Goal: Task Accomplishment & Management: Manage account settings

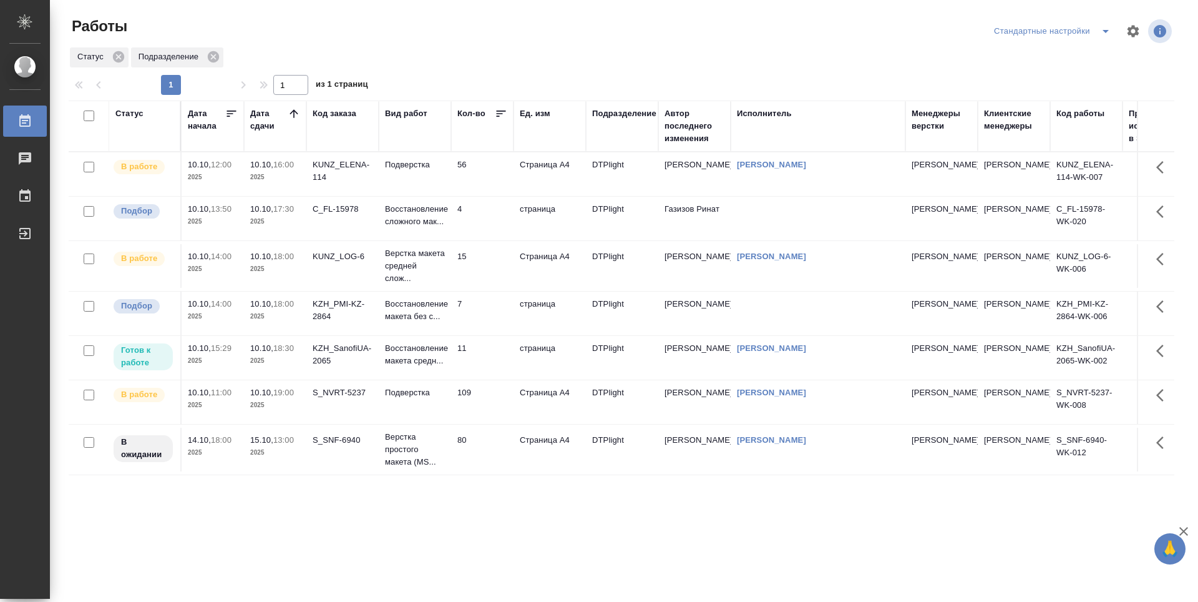
click at [495, 360] on td "11" at bounding box center [482, 358] width 62 height 44
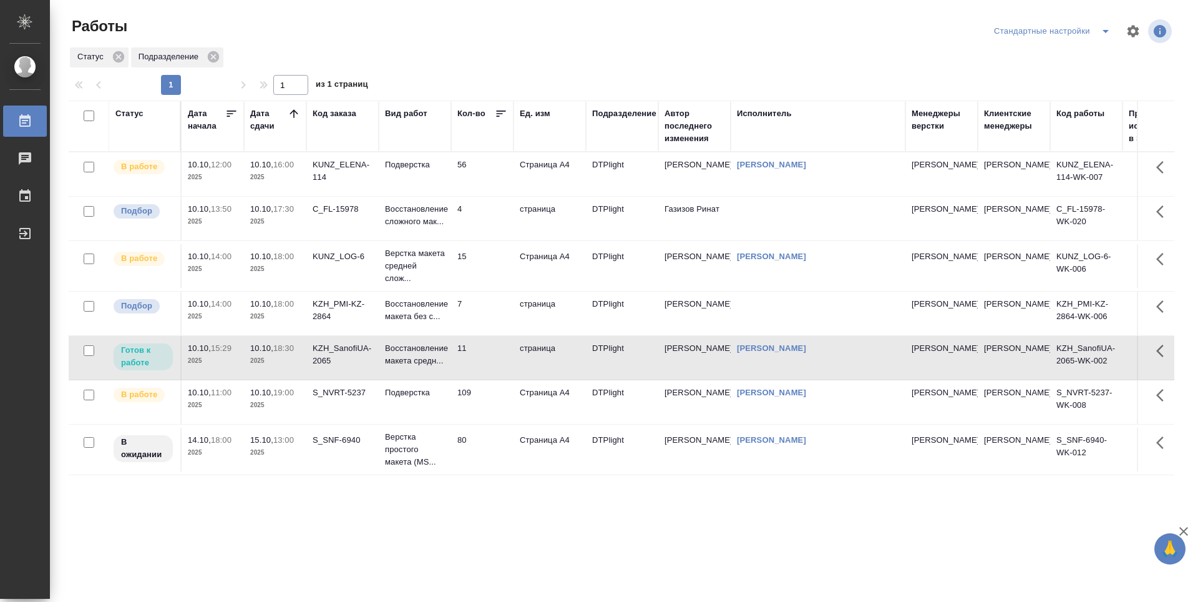
click at [478, 165] on td "56" at bounding box center [482, 174] width 62 height 44
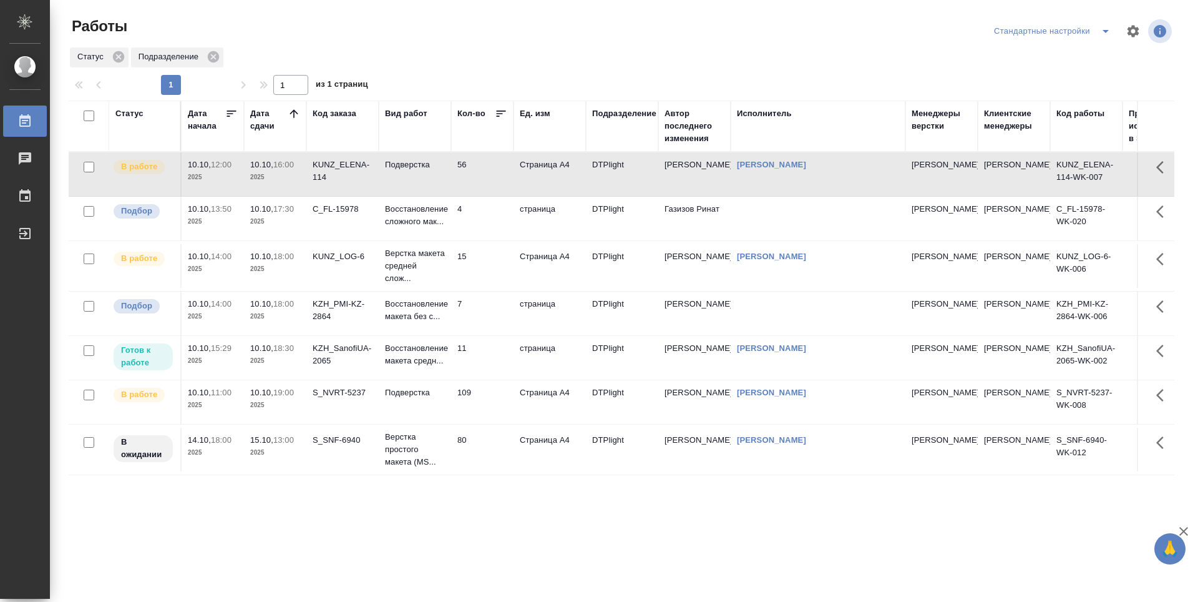
click at [479, 165] on td "56" at bounding box center [482, 174] width 62 height 44
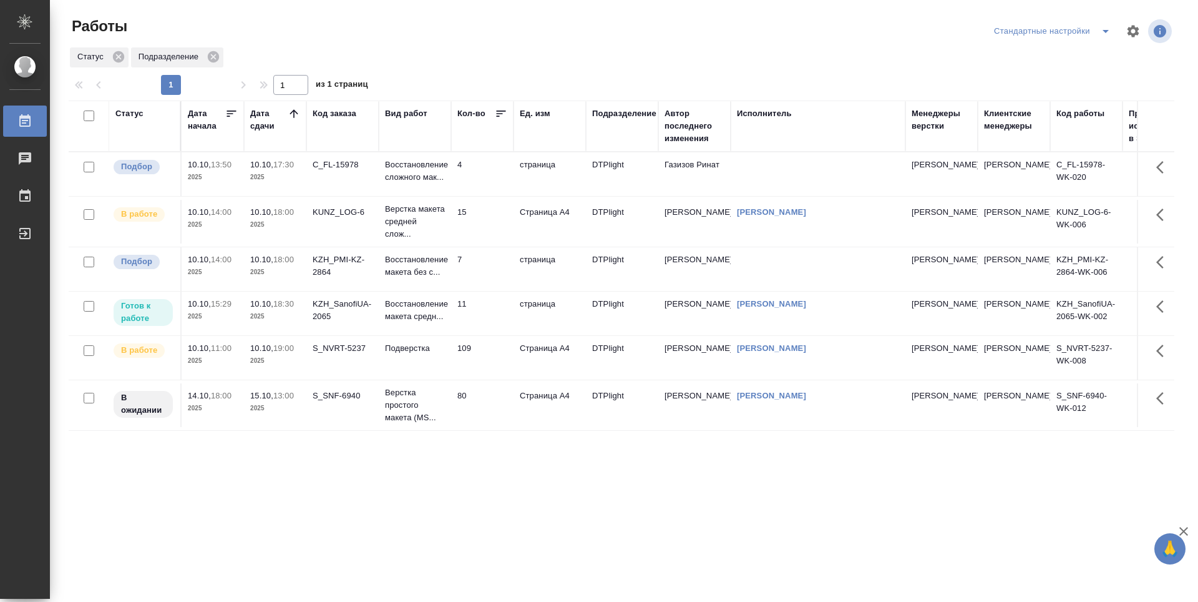
click at [480, 225] on td "15" at bounding box center [482, 222] width 62 height 44
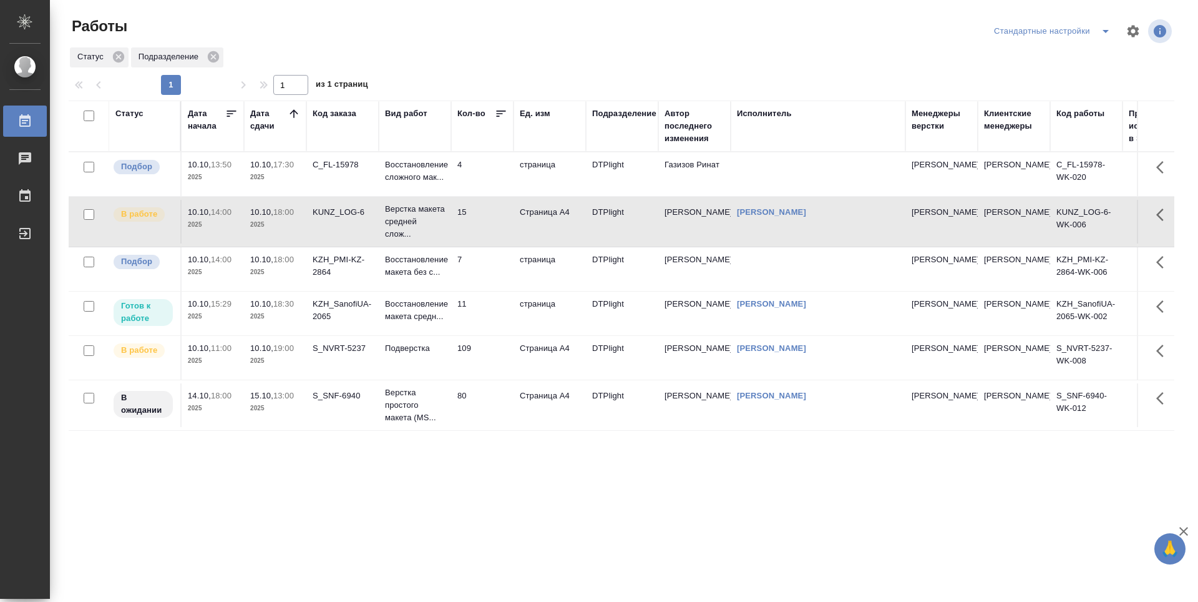
click at [487, 301] on td "11" at bounding box center [482, 313] width 62 height 44
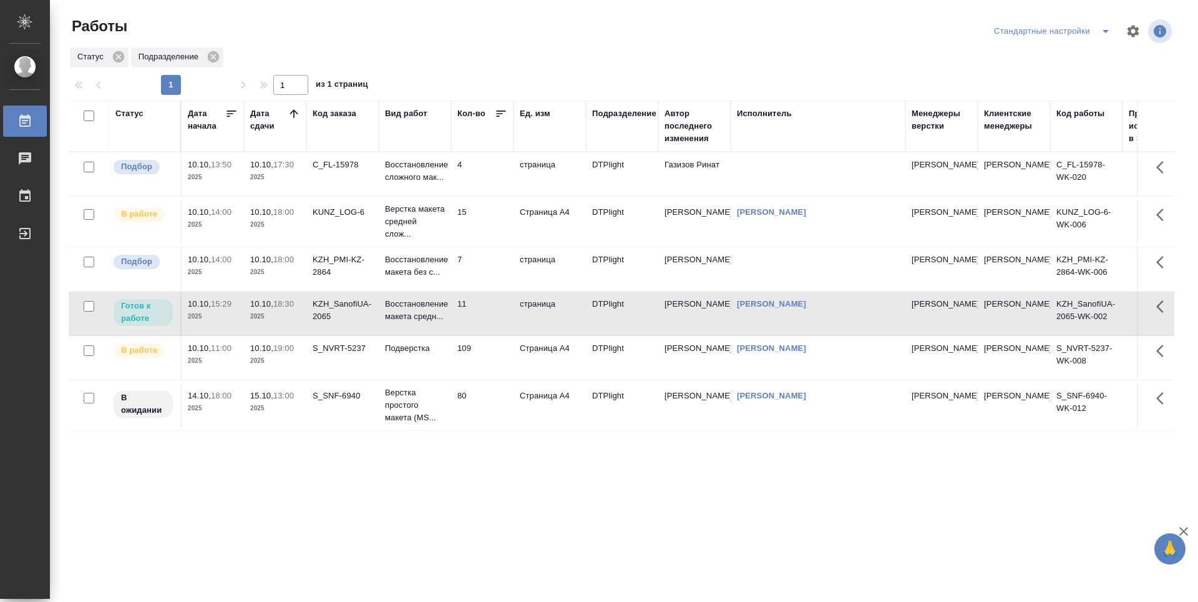
click at [487, 306] on td "11" at bounding box center [482, 313] width 62 height 44
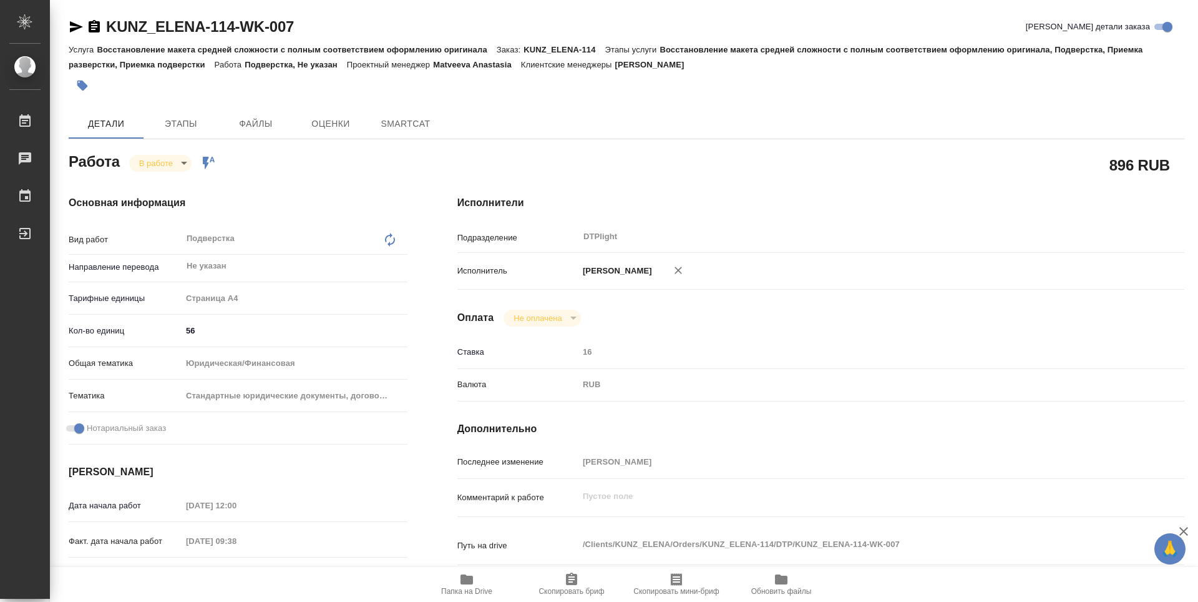
type textarea "x"
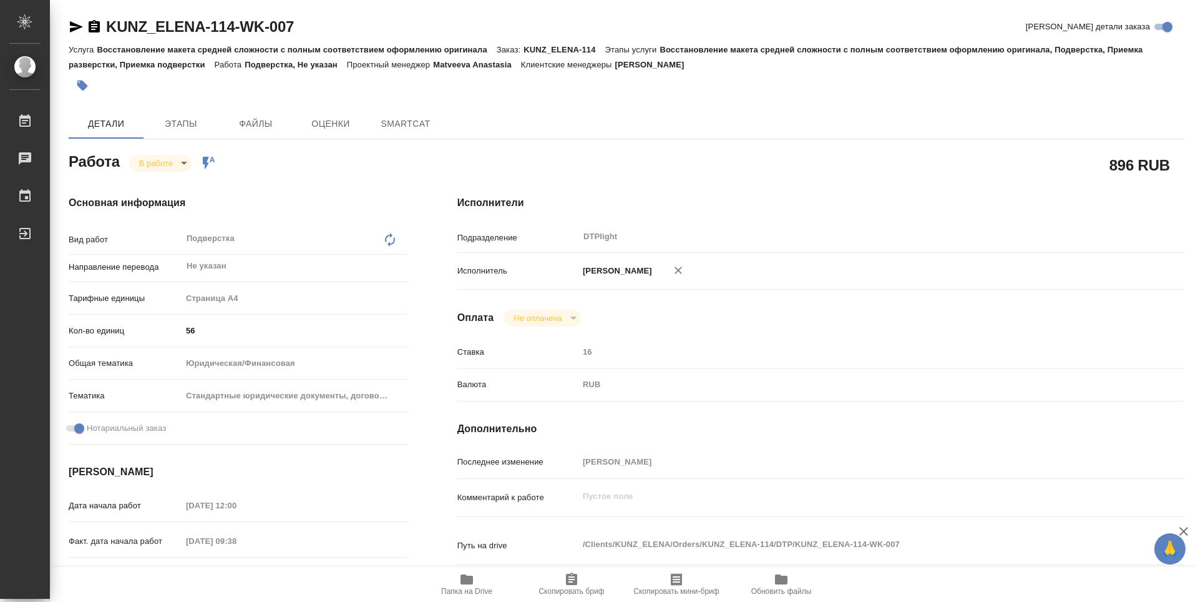
type textarea "x"
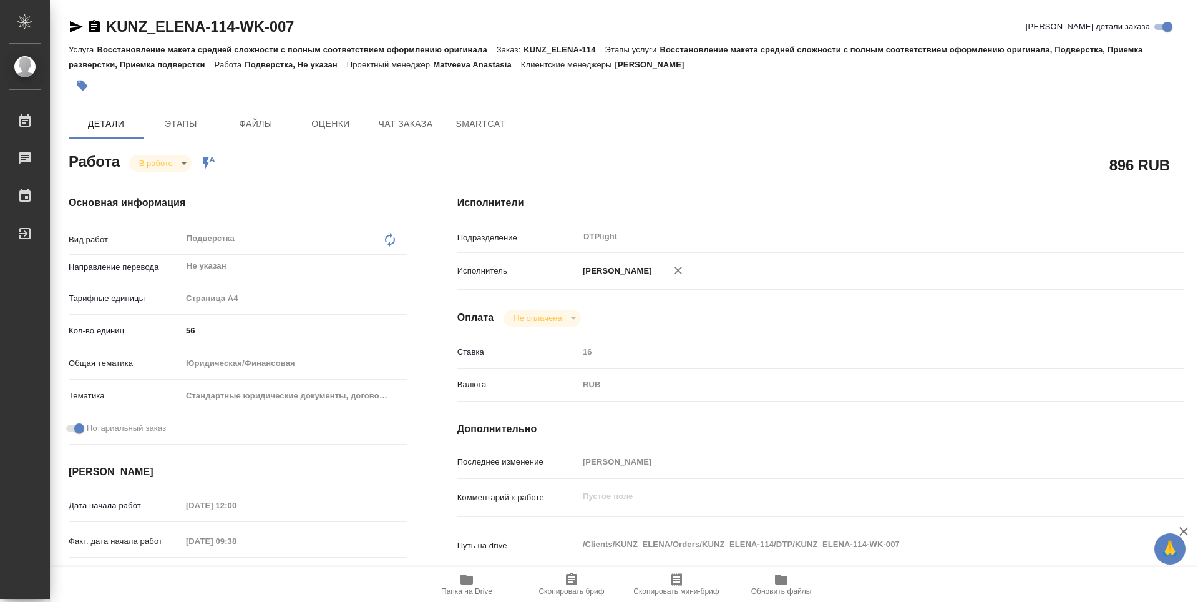
type textarea "x"
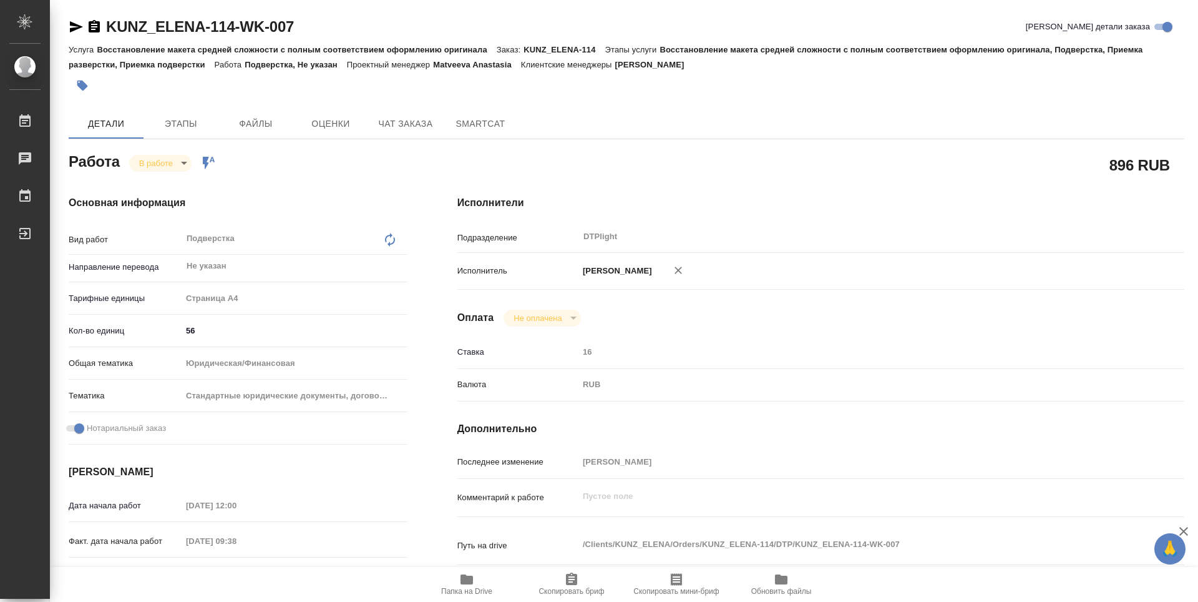
type textarea "x"
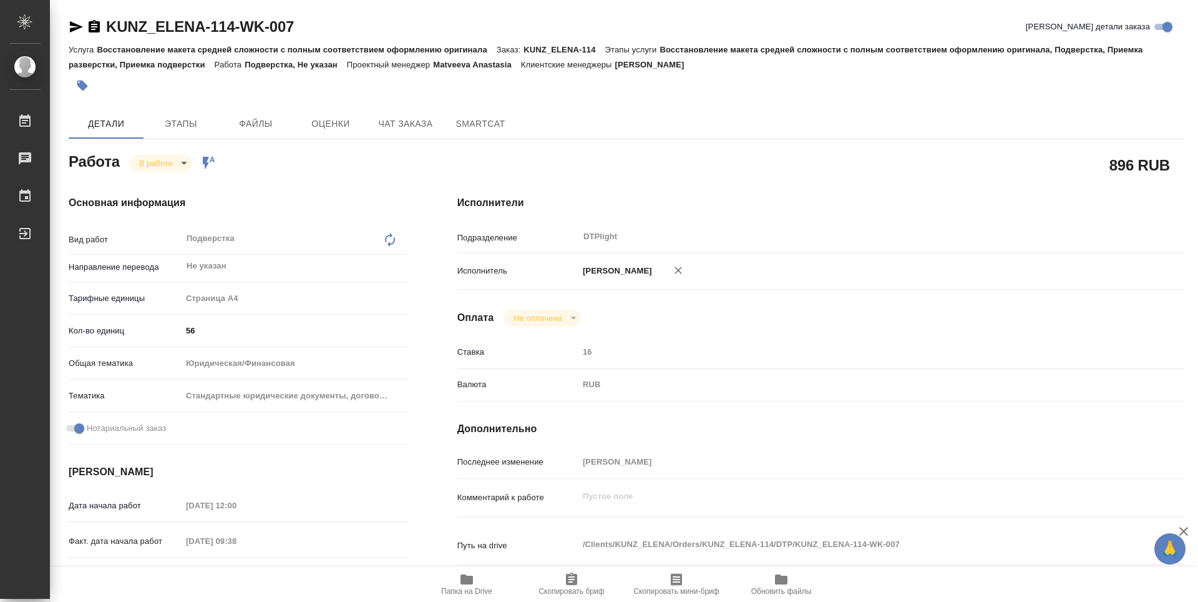
click at [462, 582] on icon "button" at bounding box center [467, 579] width 12 height 10
click at [182, 160] on body "🙏 .cls-1 fill:#fff; AWATERA Guselnikov Roman Работы 0 Чаты График Выйти KUNZ_EL…" at bounding box center [599, 301] width 1198 height 602
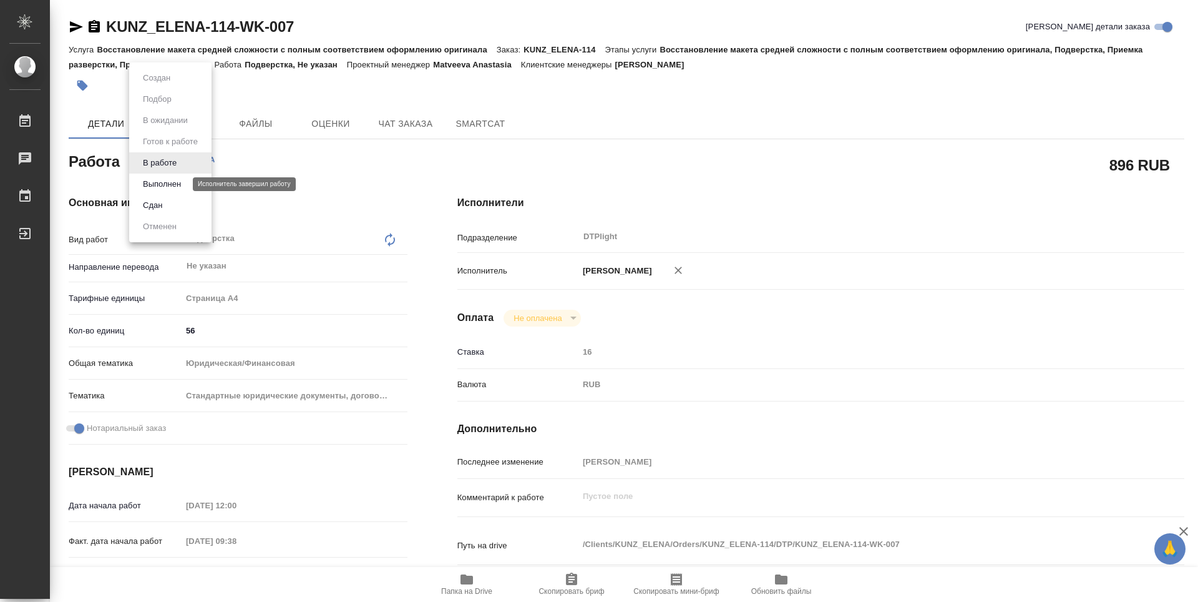
click at [153, 181] on button "Выполнен" at bounding box center [162, 184] width 46 height 14
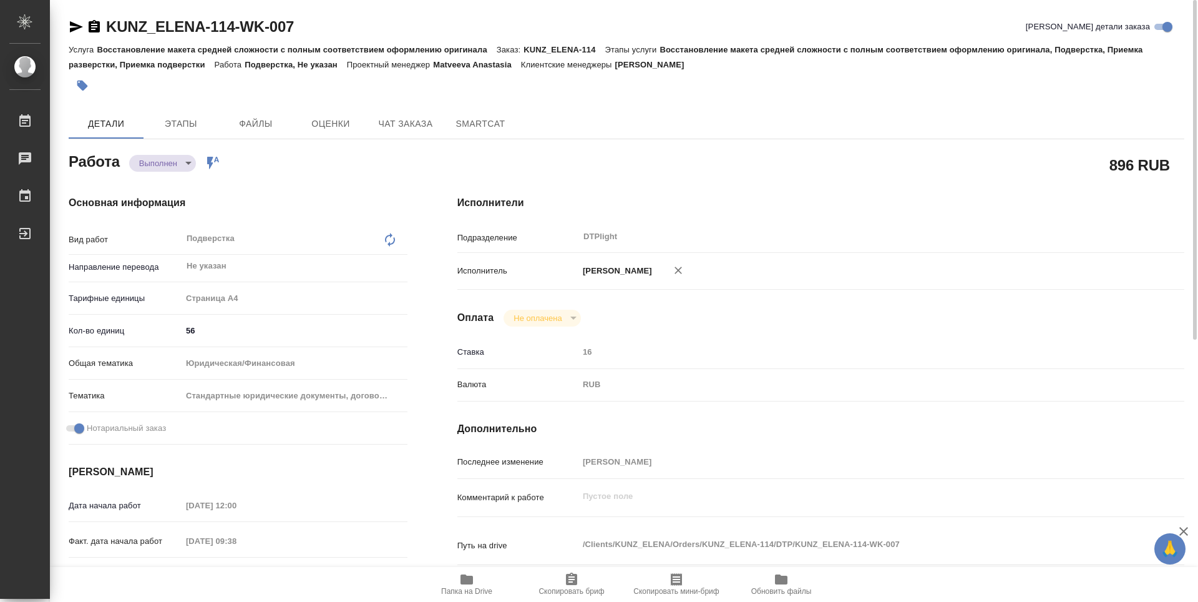
type textarea "x"
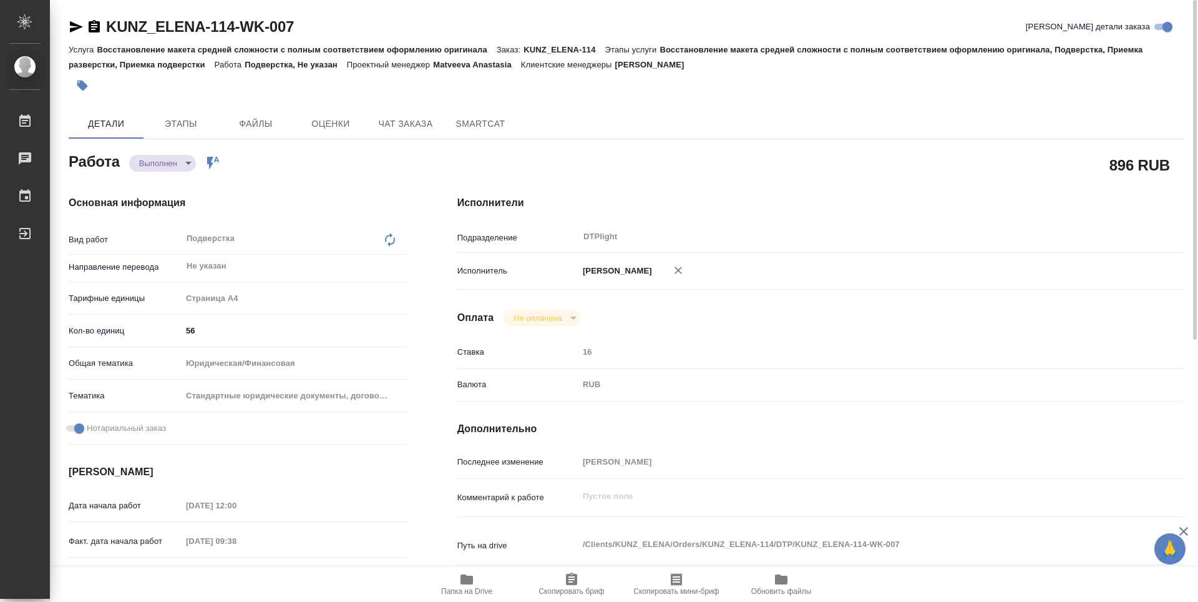
type textarea "x"
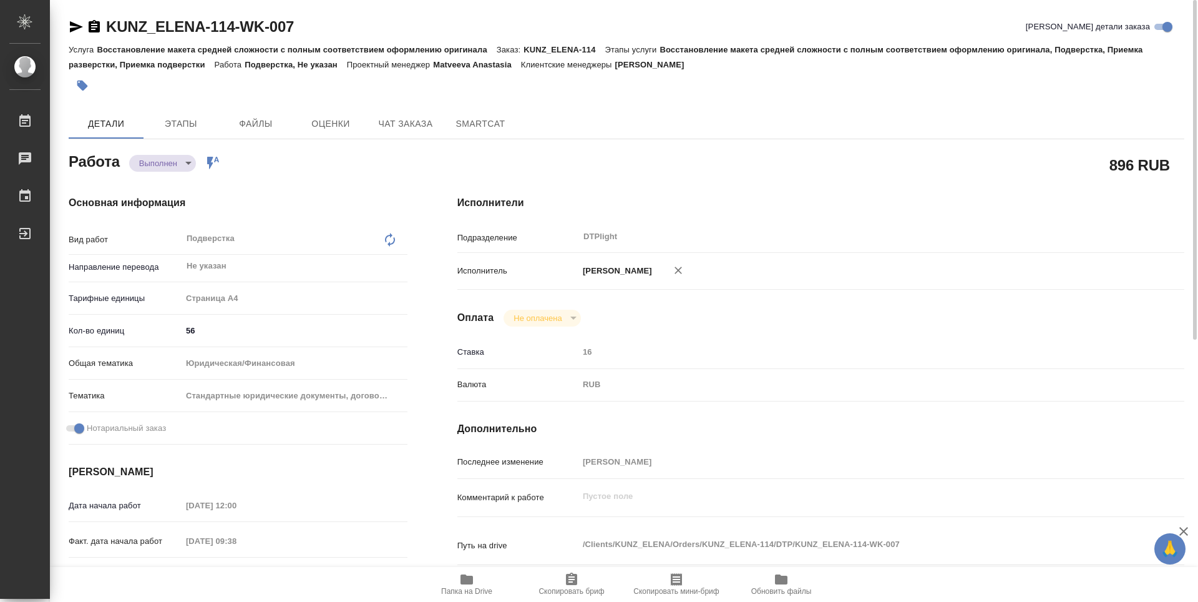
type textarea "x"
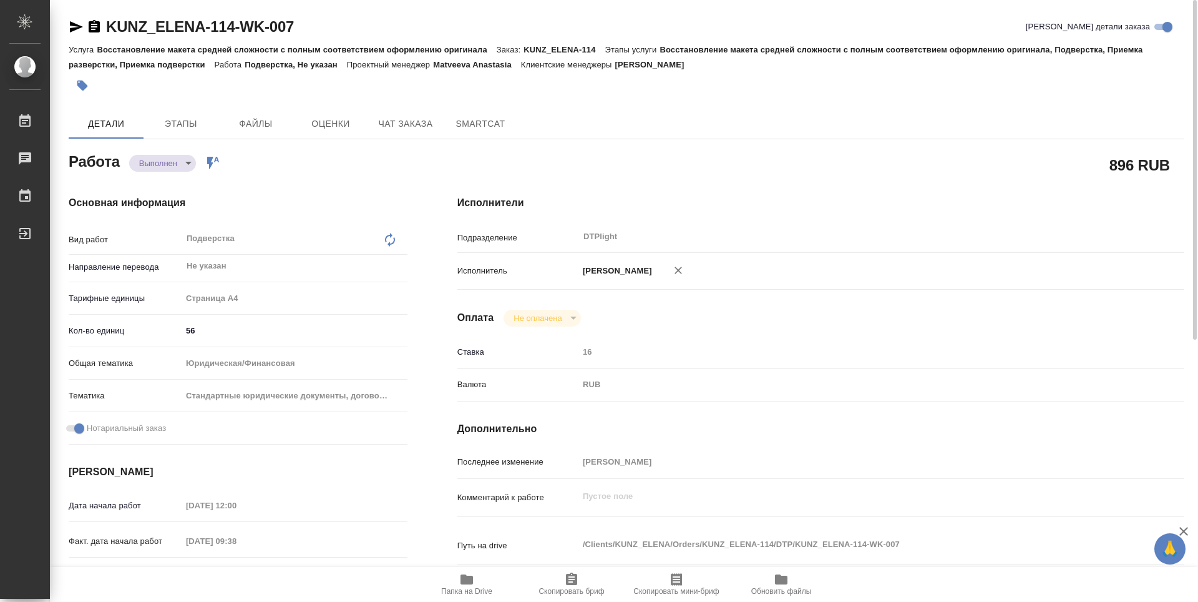
click at [96, 29] on icon "button" at bounding box center [94, 26] width 11 height 12
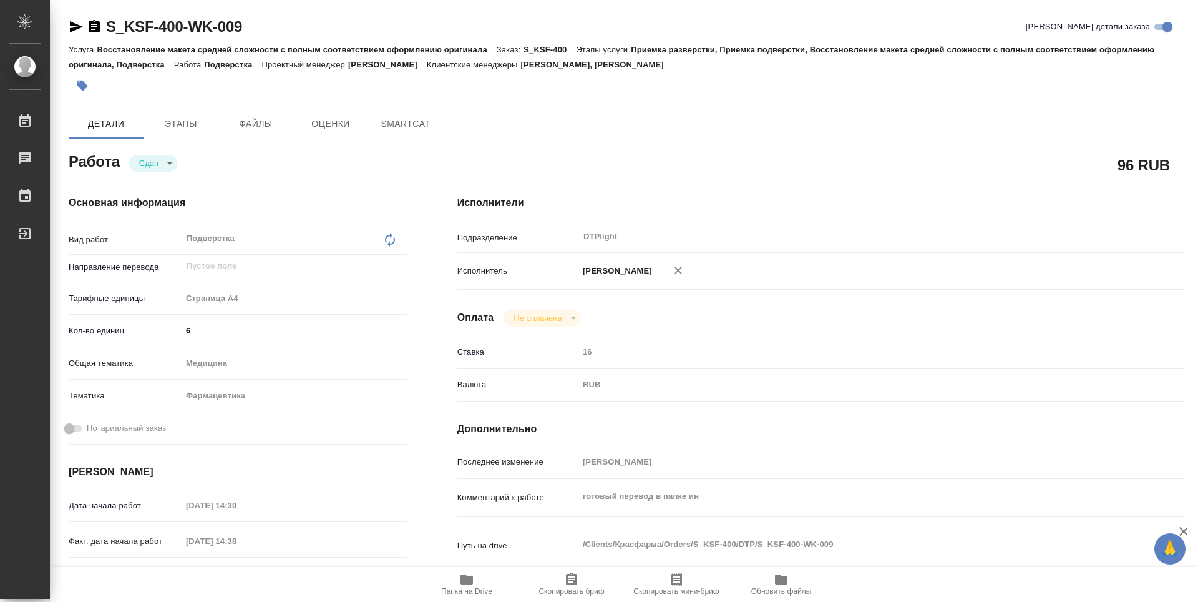
type textarea "x"
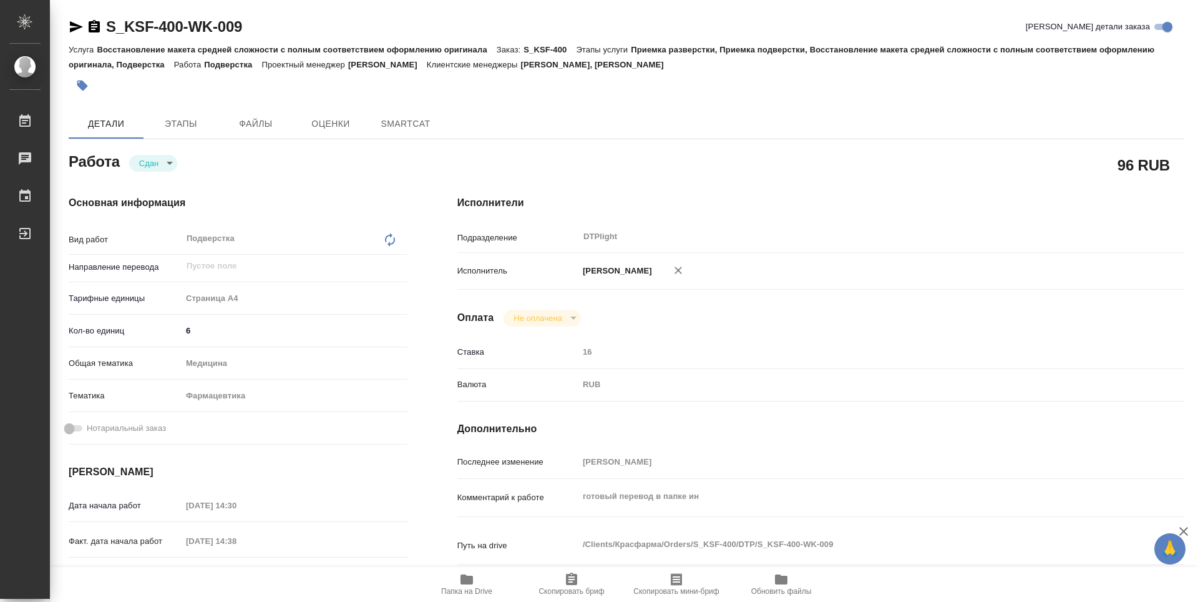
type textarea "x"
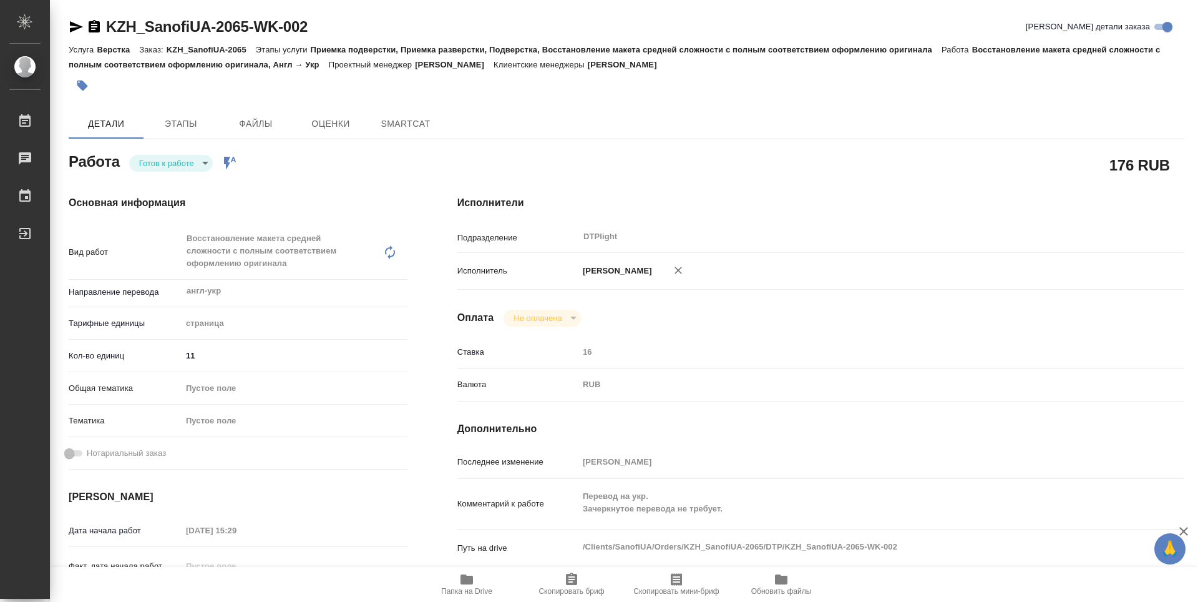
type textarea "x"
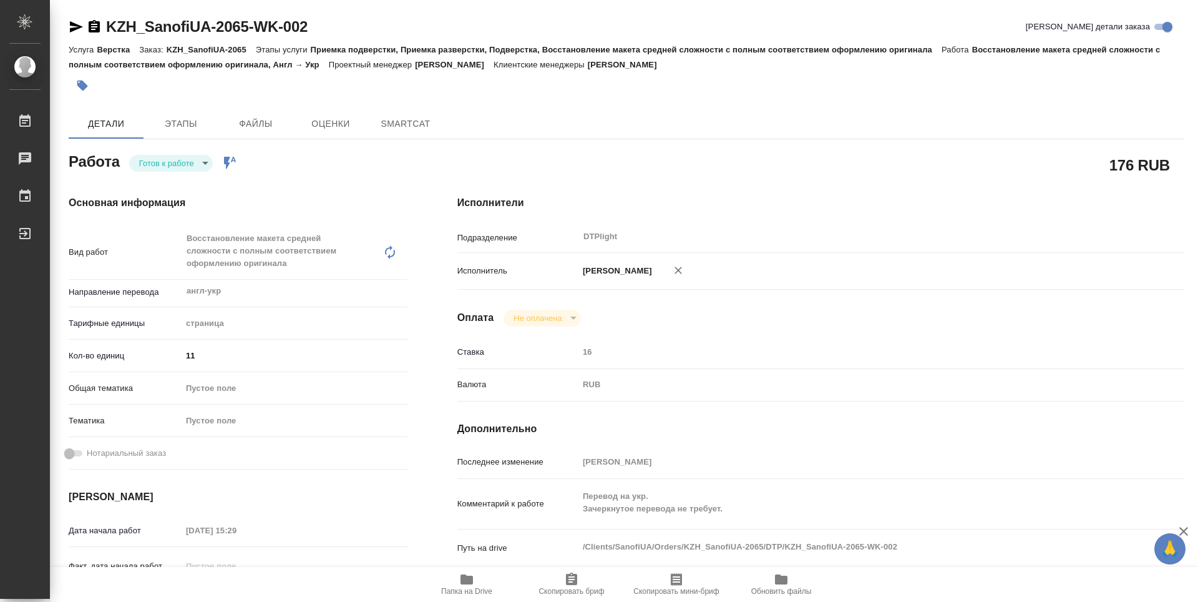
type textarea "x"
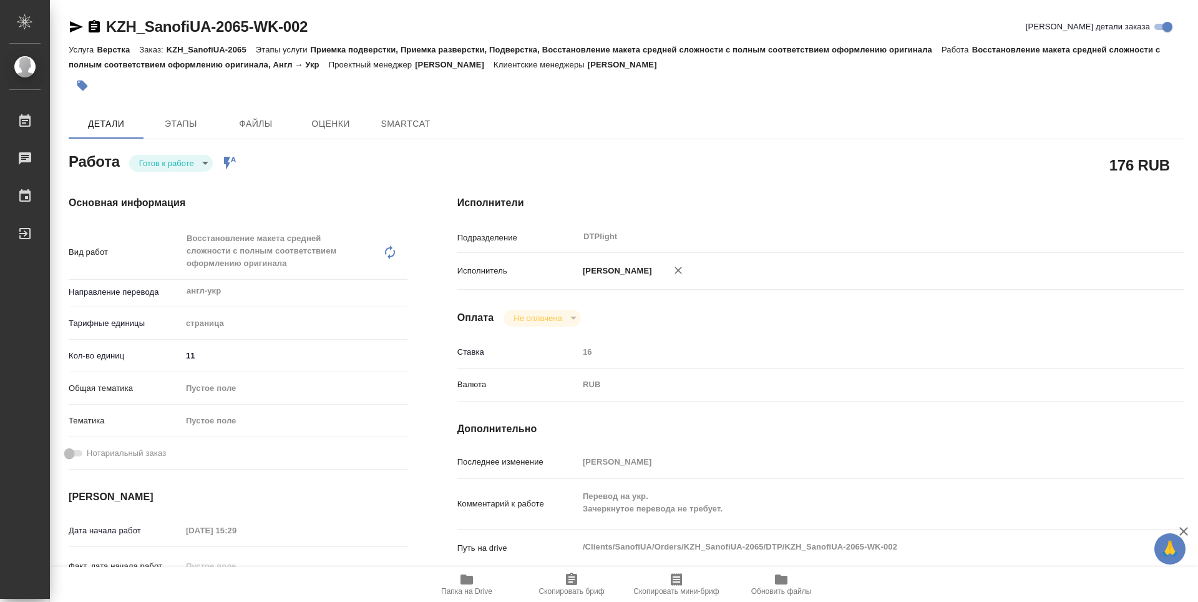
type textarea "x"
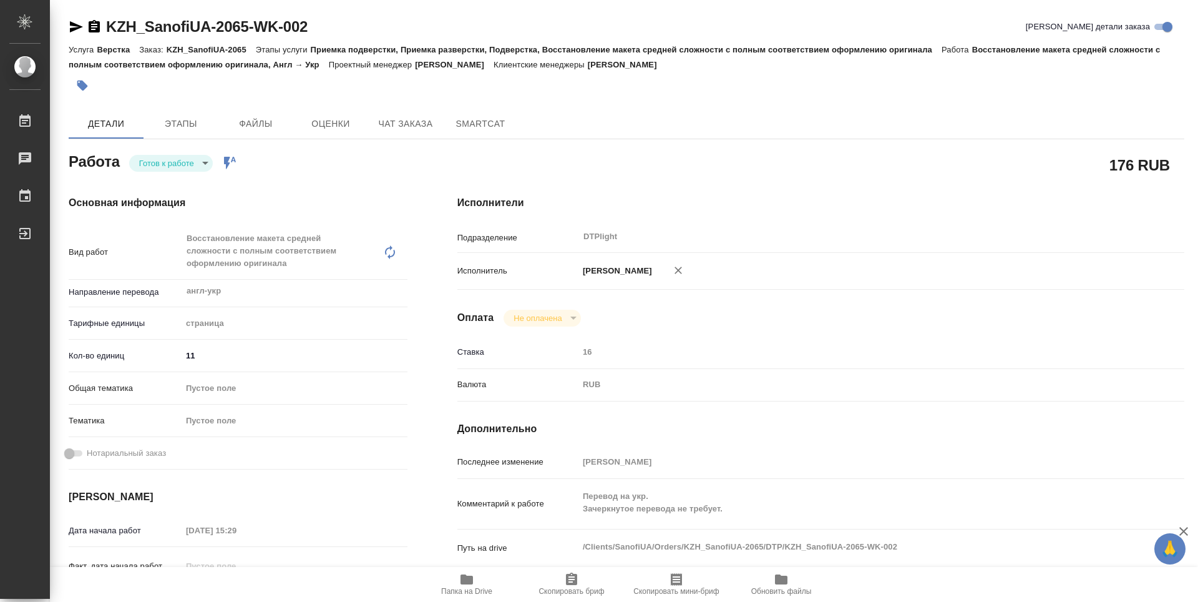
type textarea "x"
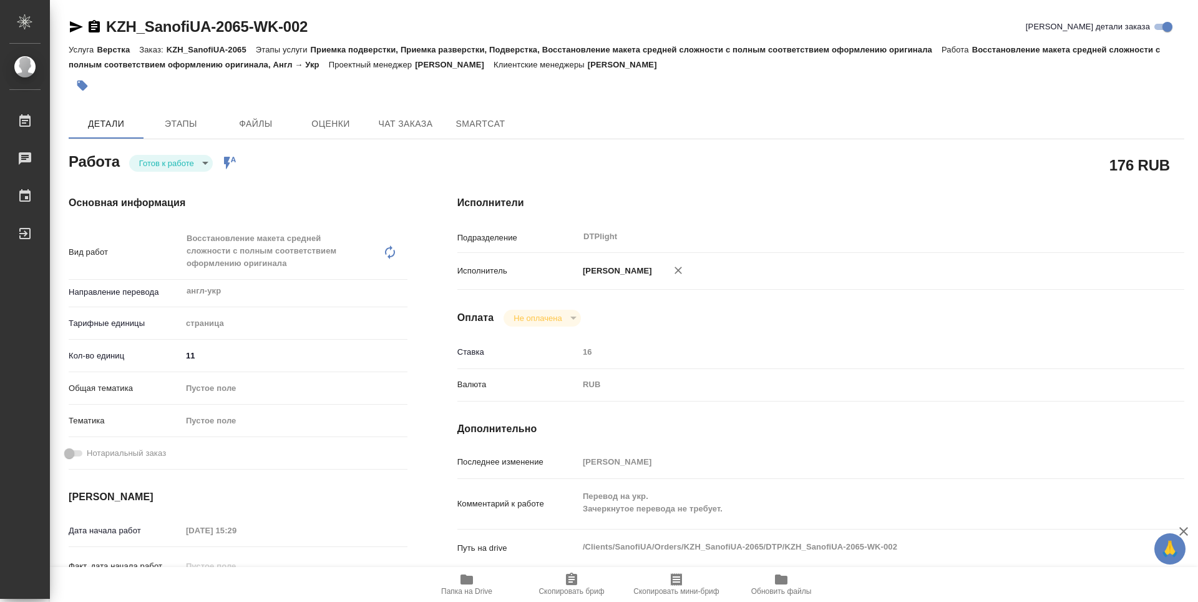
type textarea "x"
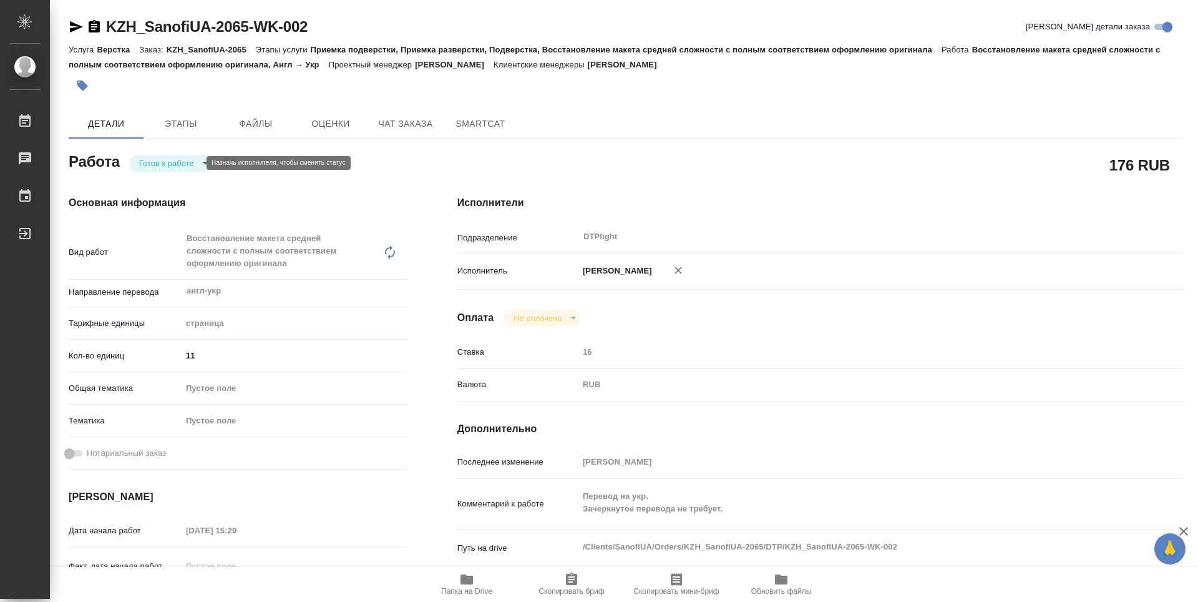
click at [183, 160] on body "🙏 .cls-1 fill:#fff; AWATERA Guselnikov Roman Работы 0 Чаты График Выйти KZH_San…" at bounding box center [599, 301] width 1198 height 602
click at [158, 162] on button "В работе" at bounding box center [159, 163] width 41 height 14
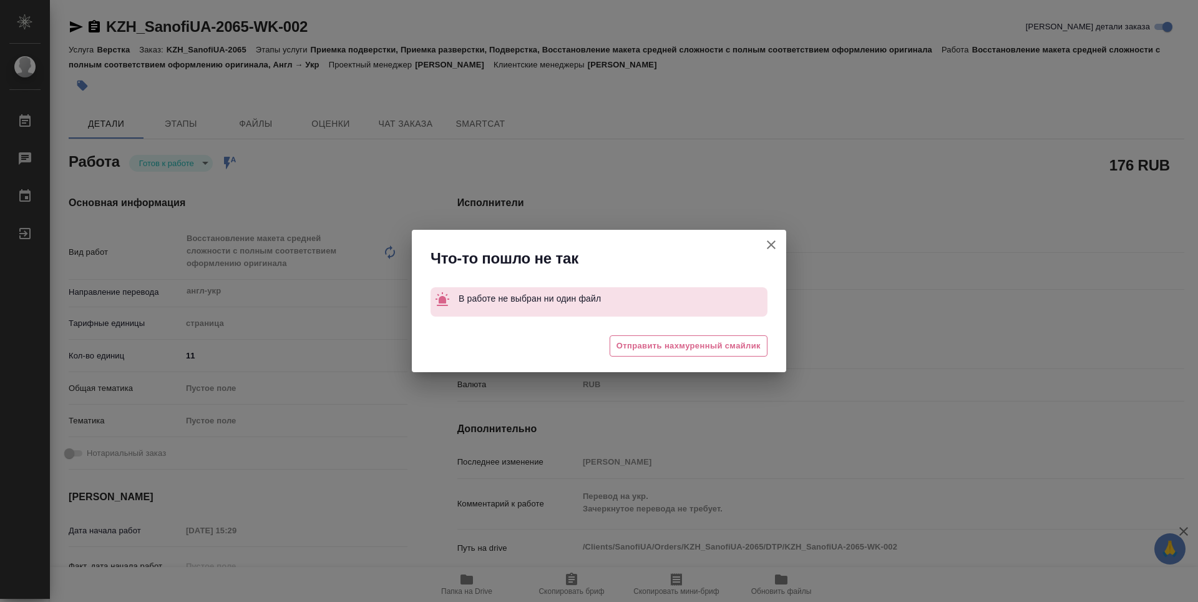
type textarea "x"
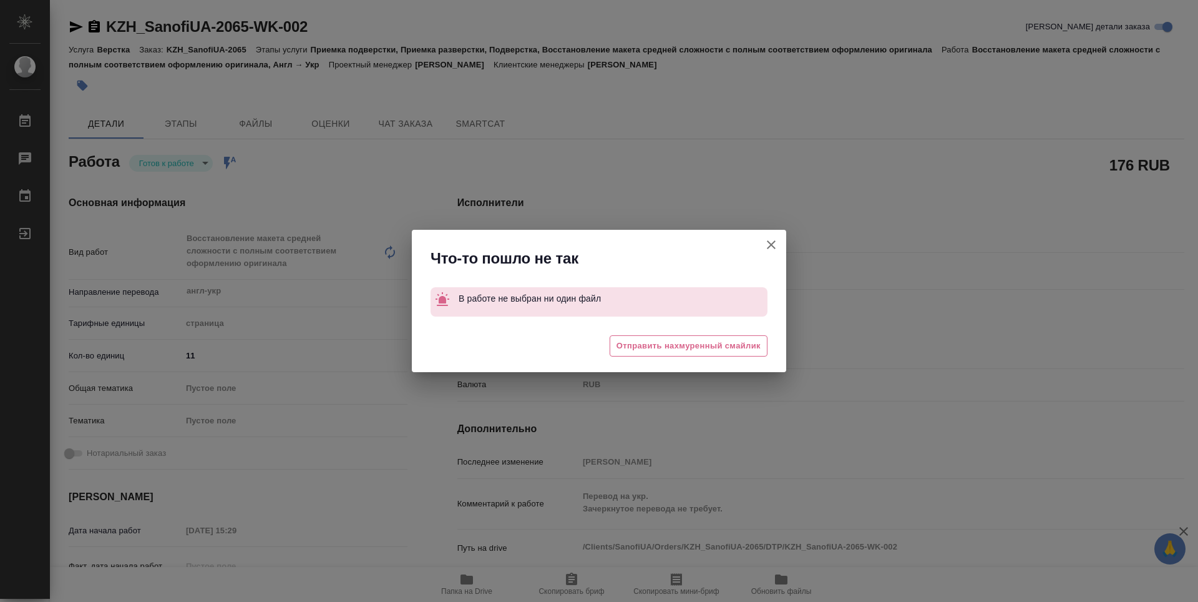
type textarea "x"
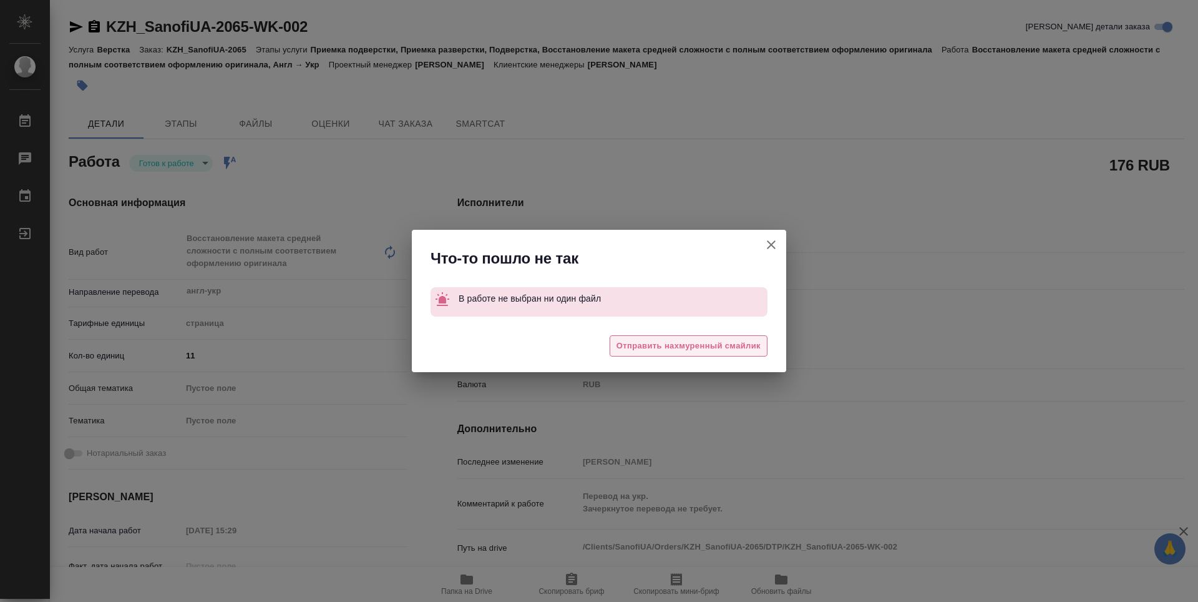
type textarea "x"
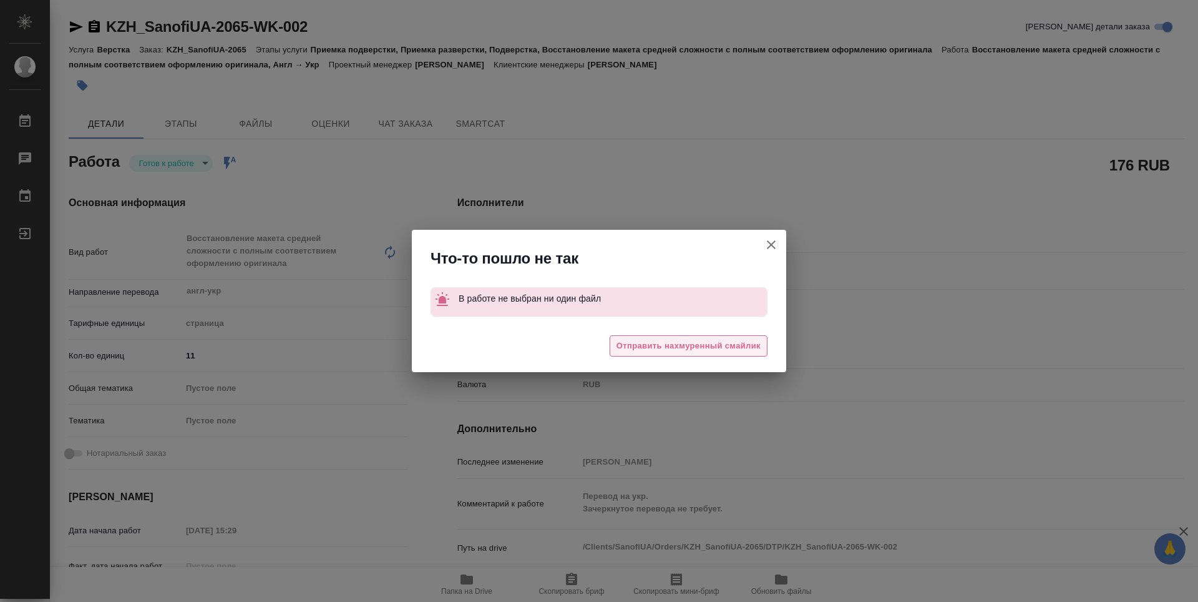
click at [711, 338] on button "Отправить нахмуренный смайлик" at bounding box center [689, 346] width 158 height 22
type textarea "x"
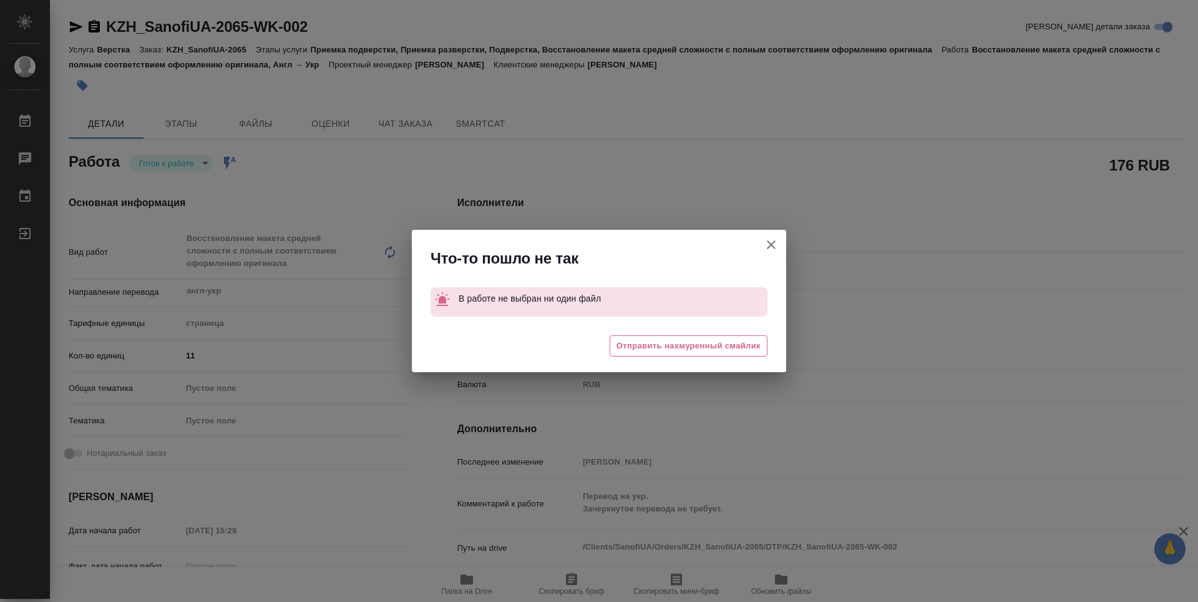
type textarea "x"
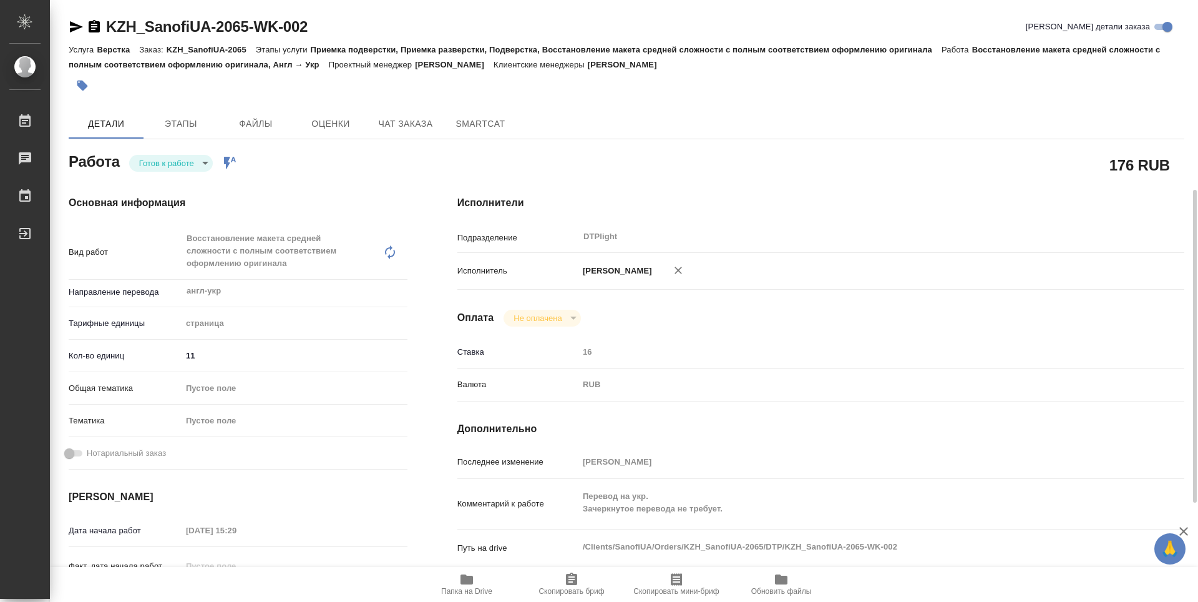
scroll to position [250, 0]
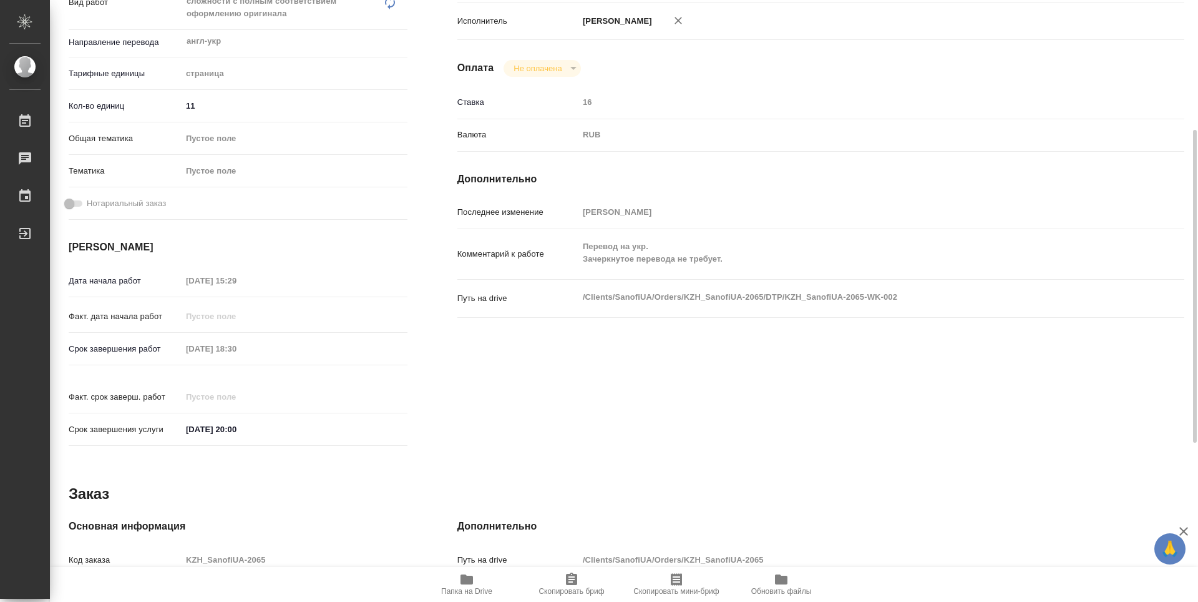
click at [456, 588] on span "Папка на Drive" at bounding box center [466, 591] width 51 height 9
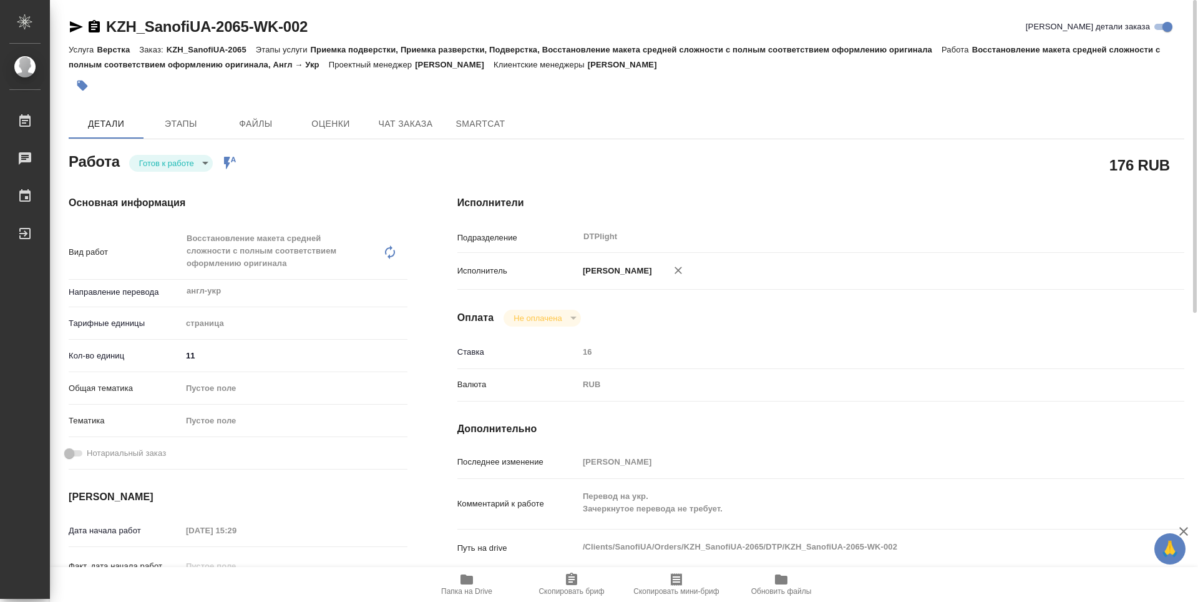
click at [95, 21] on icon "button" at bounding box center [94, 26] width 11 height 12
click at [200, 168] on body "🙏 .cls-1 fill:#fff; AWATERA Guselnikov Roman Работы 0 Чаты График Выйти KZH_San…" at bounding box center [599, 301] width 1198 height 602
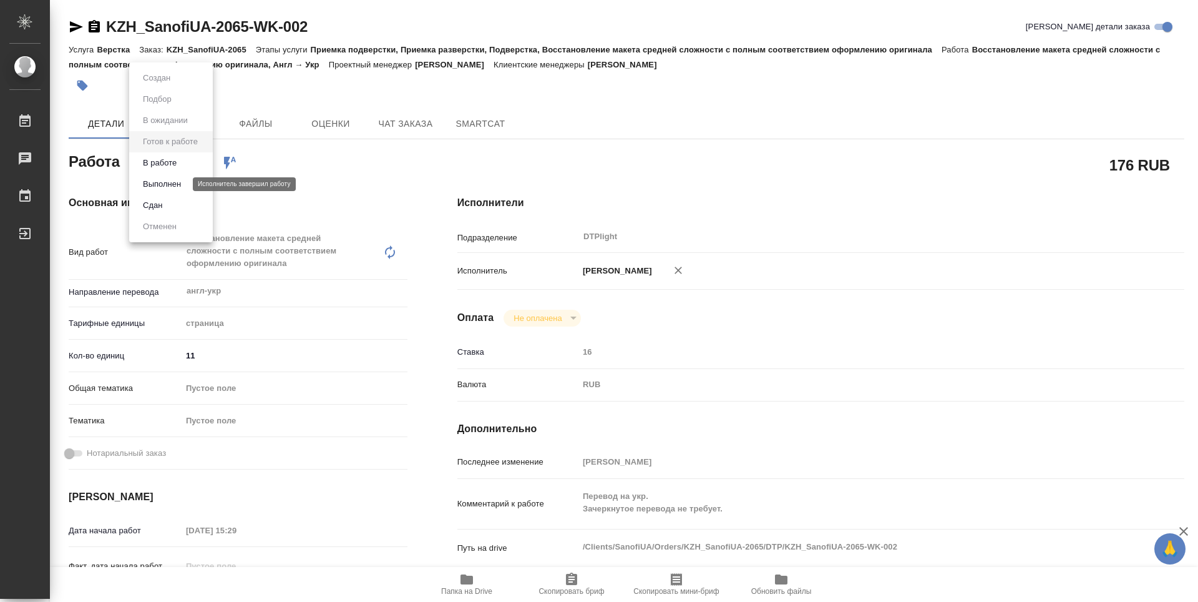
click at [171, 182] on button "Выполнен" at bounding box center [162, 184] width 46 height 14
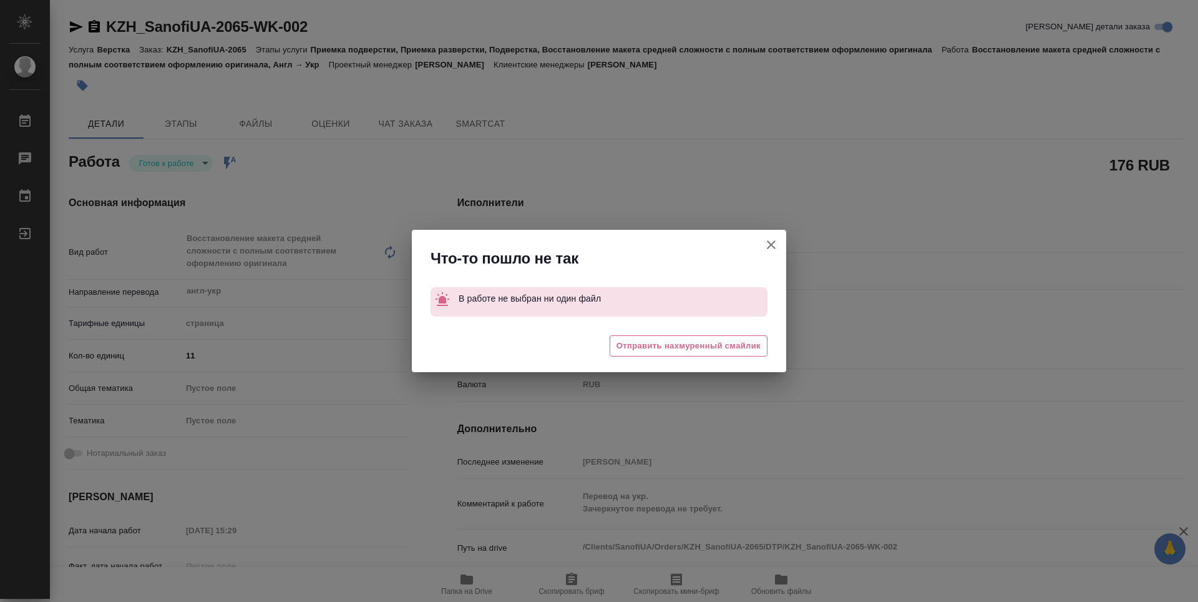
type textarea "x"
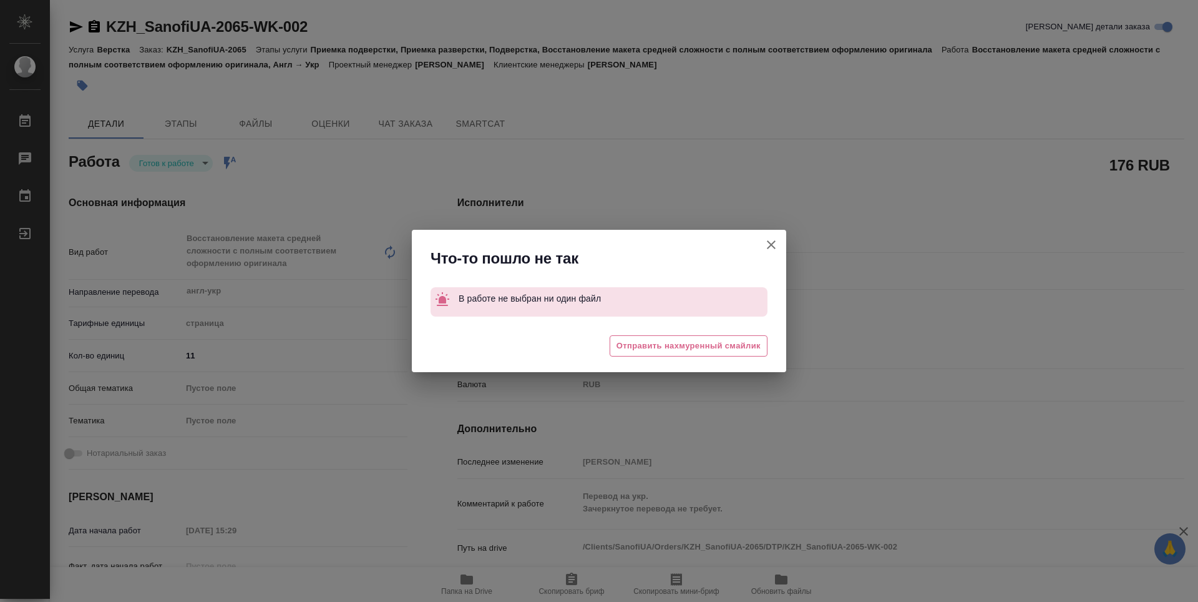
type textarea "x"
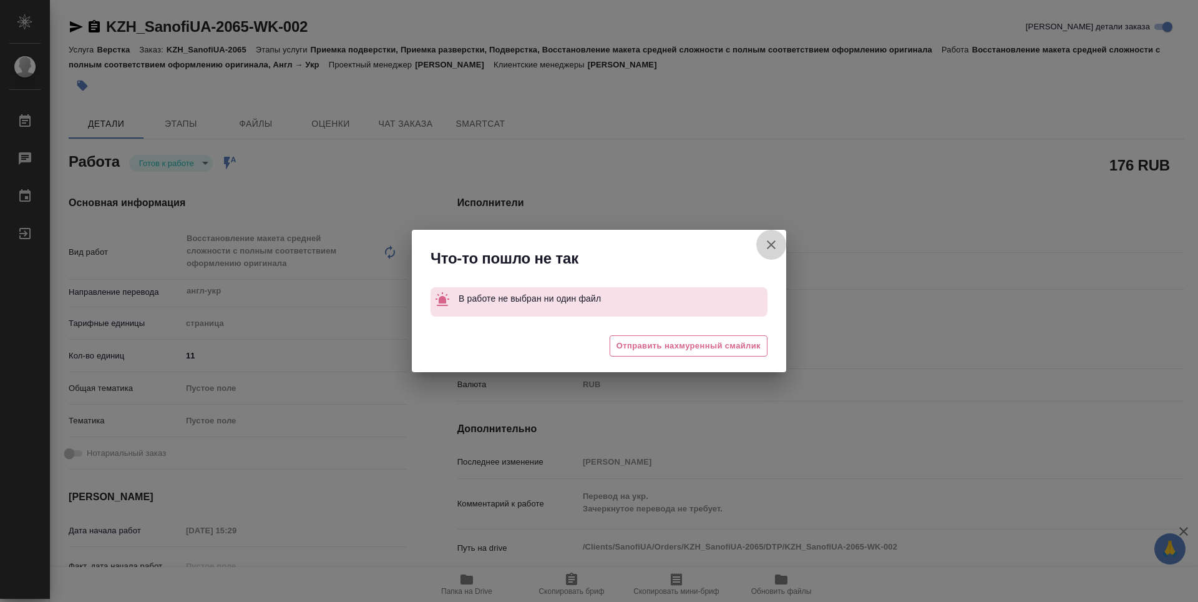
click at [772, 241] on icon "button" at bounding box center [771, 244] width 15 height 15
type textarea "x"
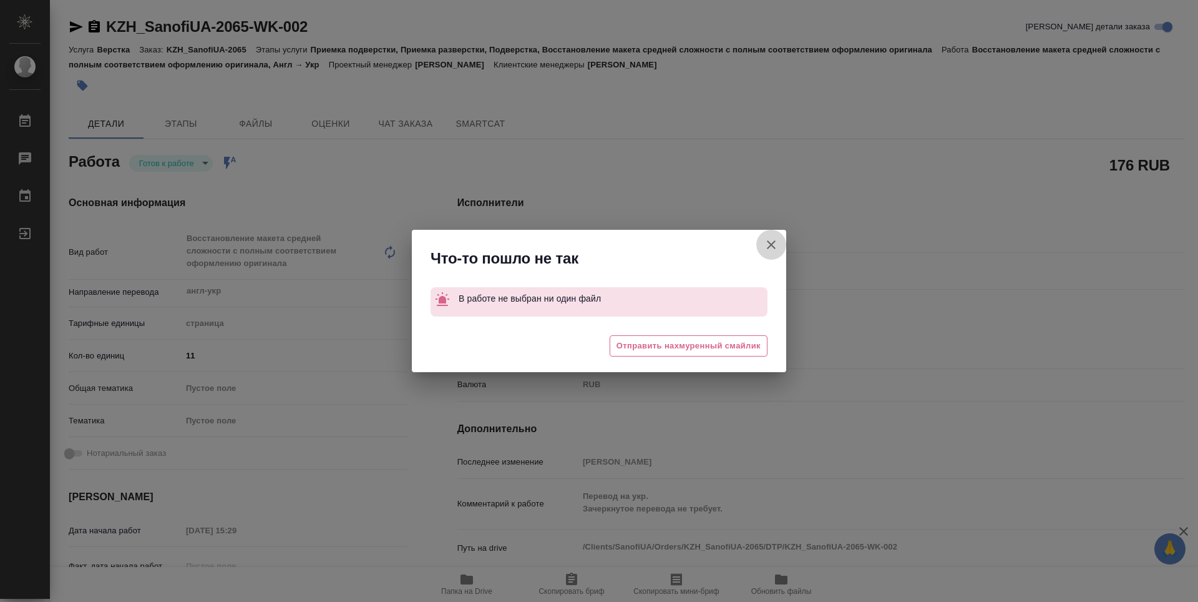
type textarea "x"
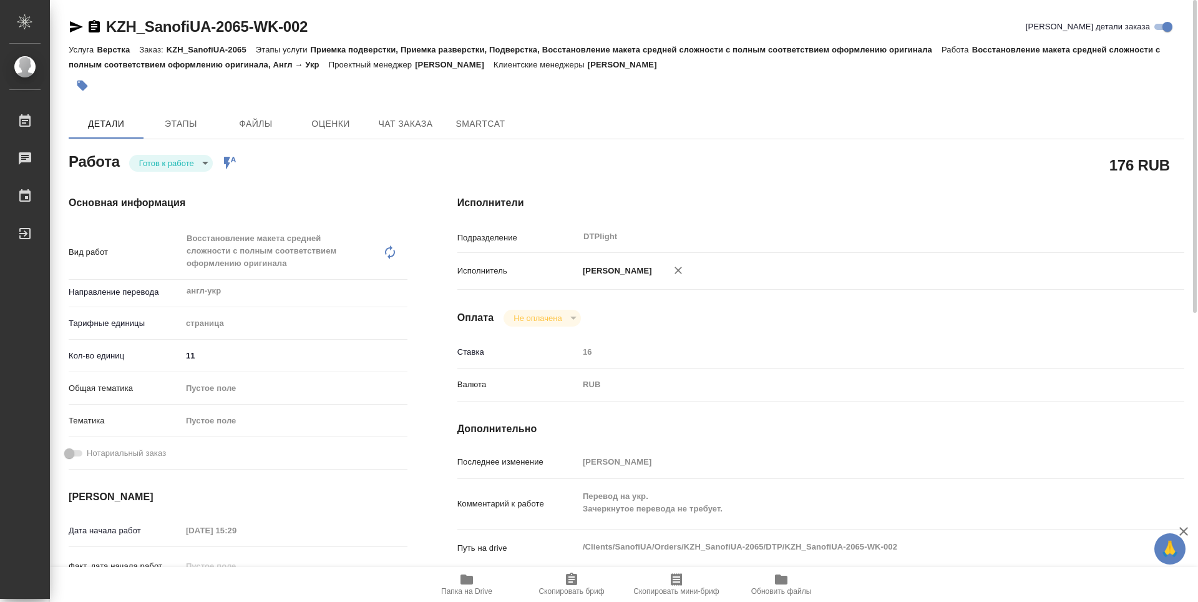
type textarea "x"
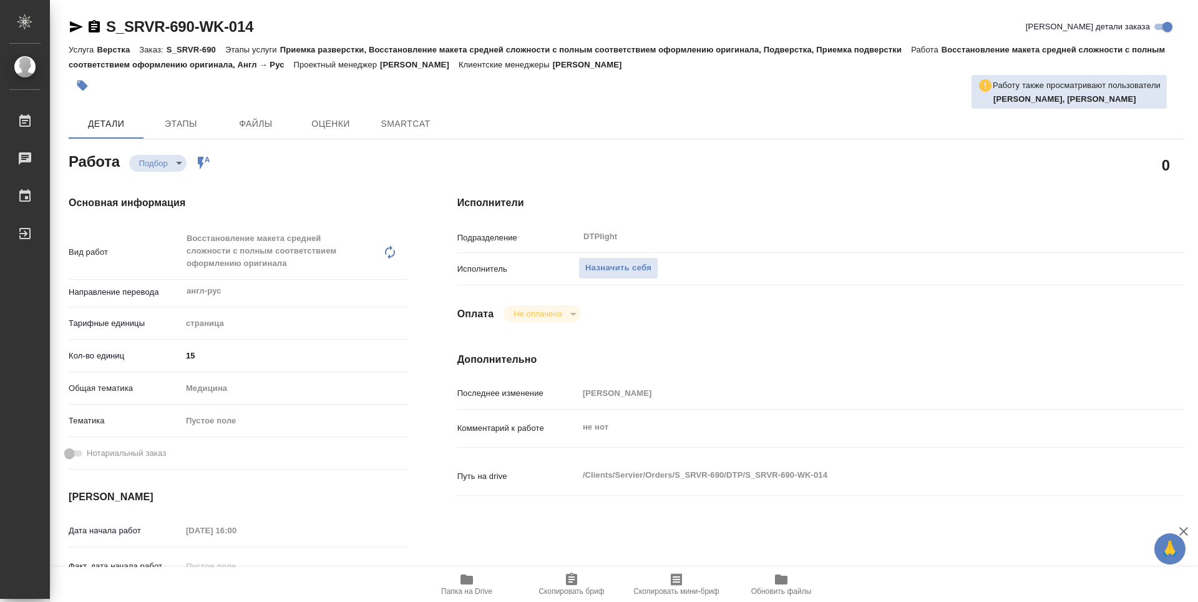
type textarea "x"
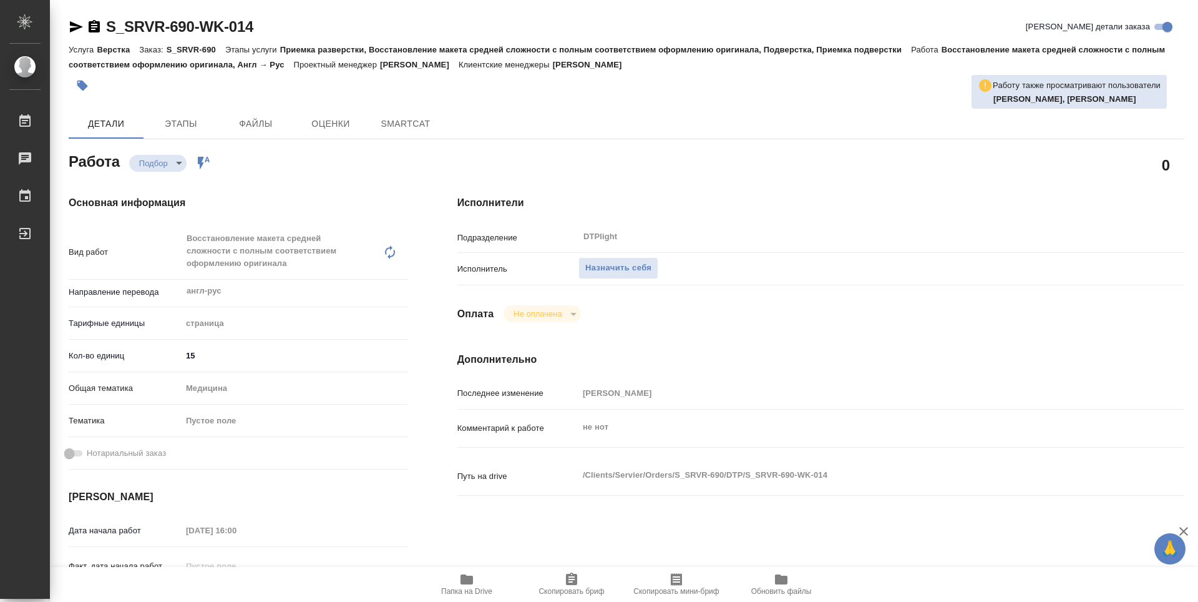
type textarea "x"
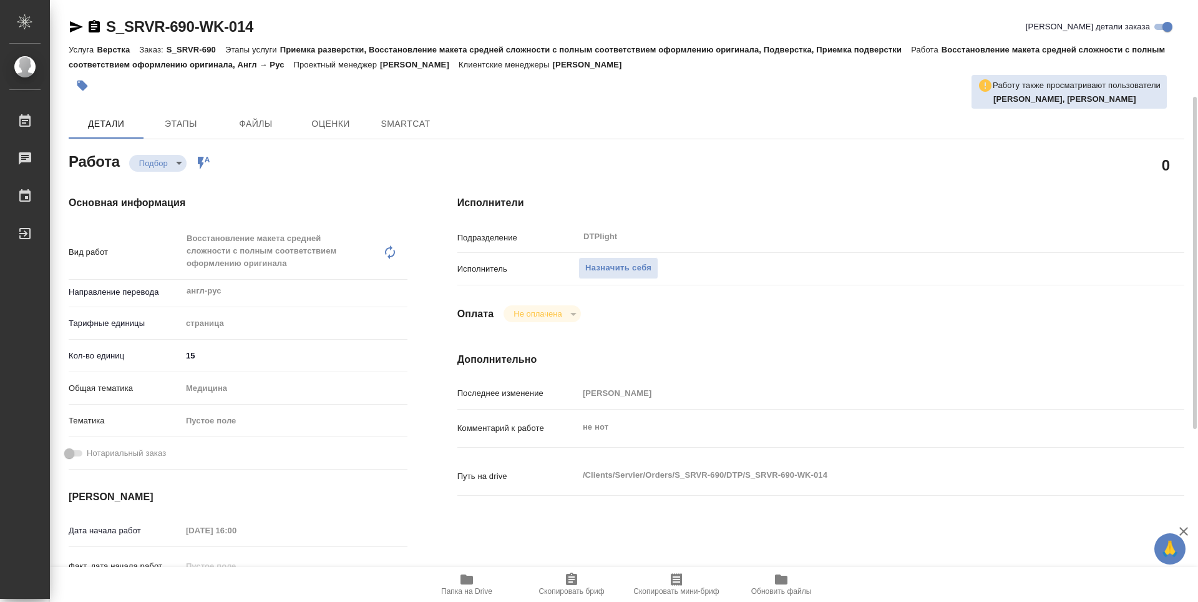
type textarea "x"
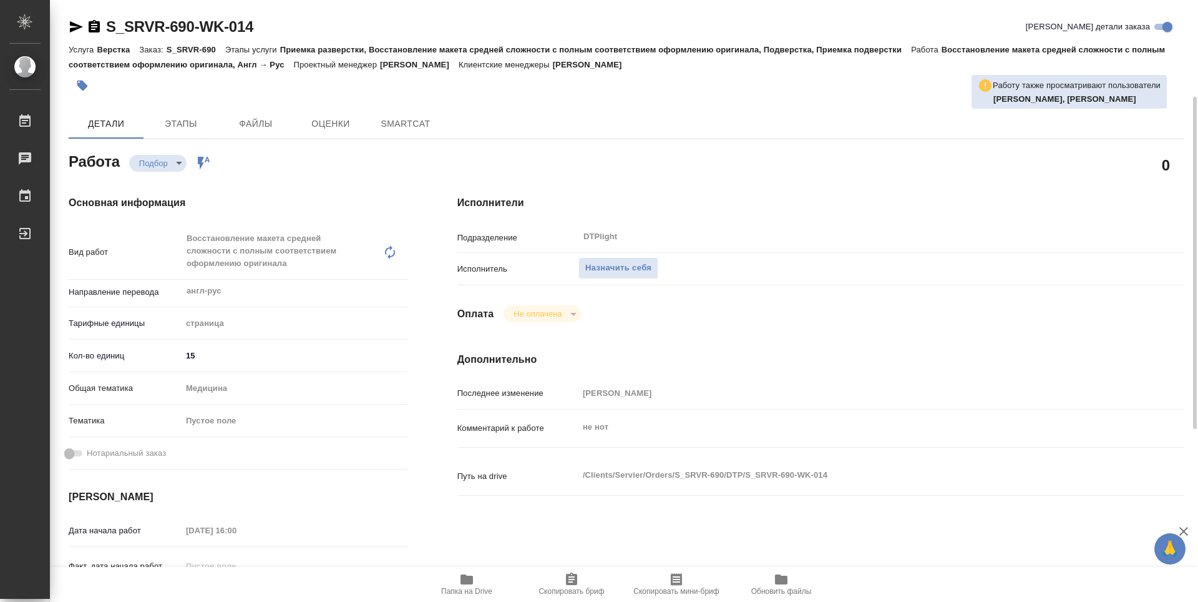
scroll to position [62, 0]
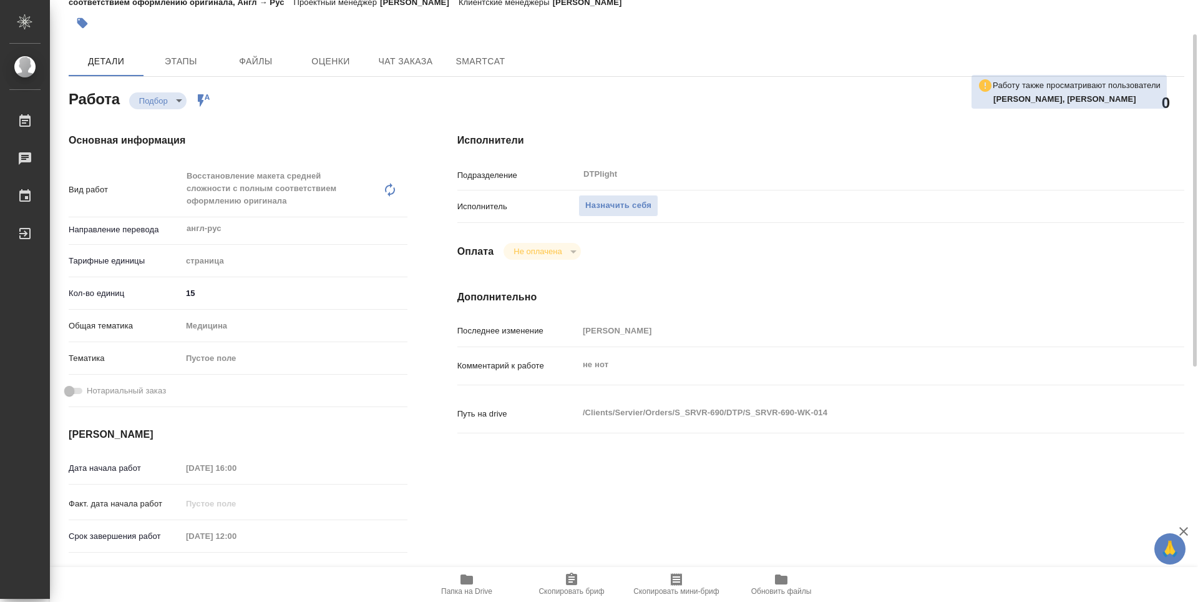
click at [468, 588] on span "Папка на Drive" at bounding box center [466, 591] width 51 height 9
type textarea "x"
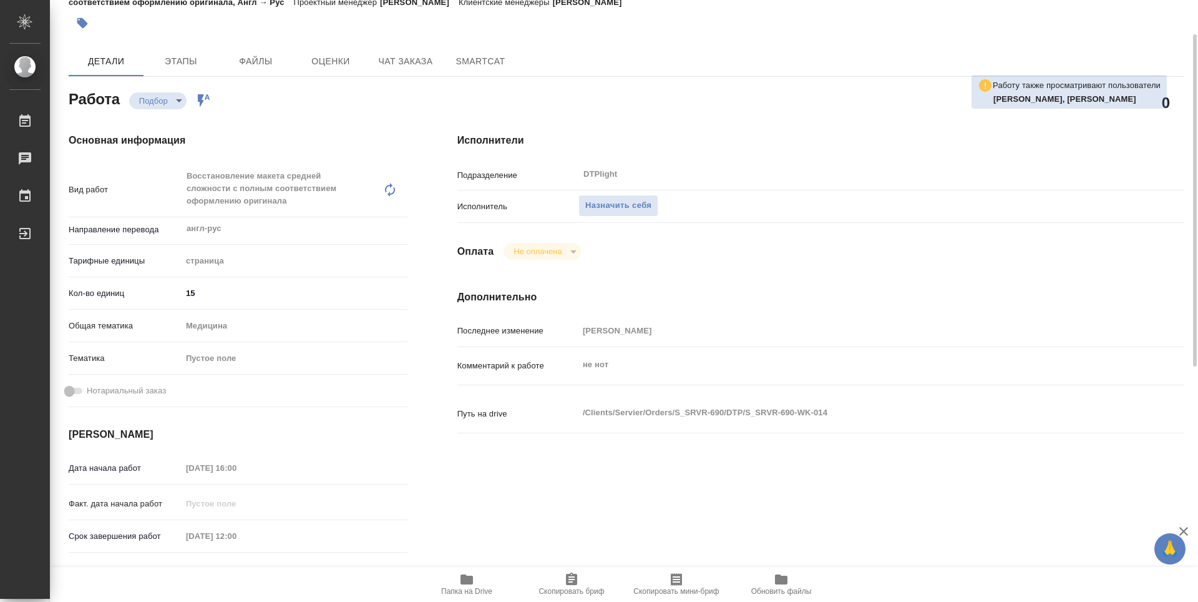
type textarea "x"
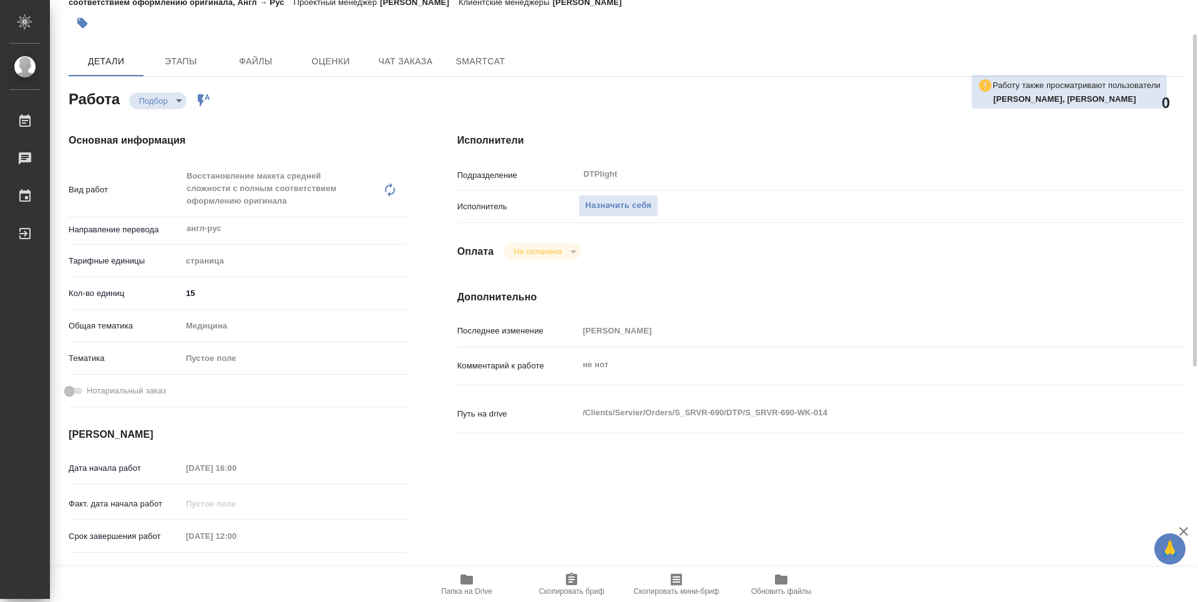
type textarea "x"
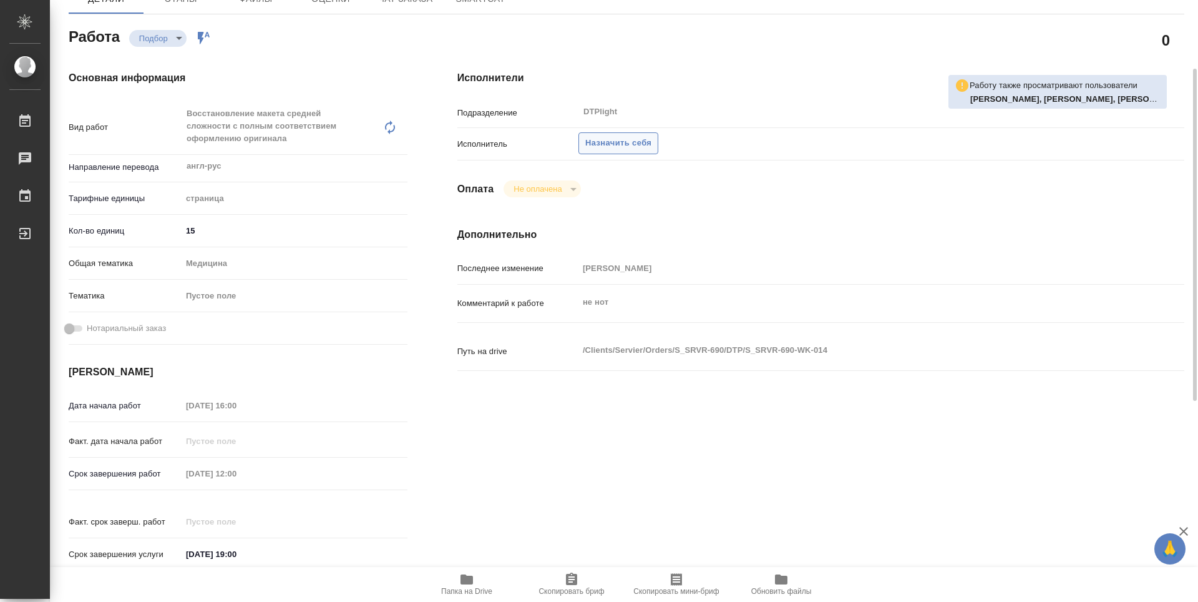
click at [623, 133] on button "Назначить себя" at bounding box center [618, 143] width 80 height 22
type textarea "x"
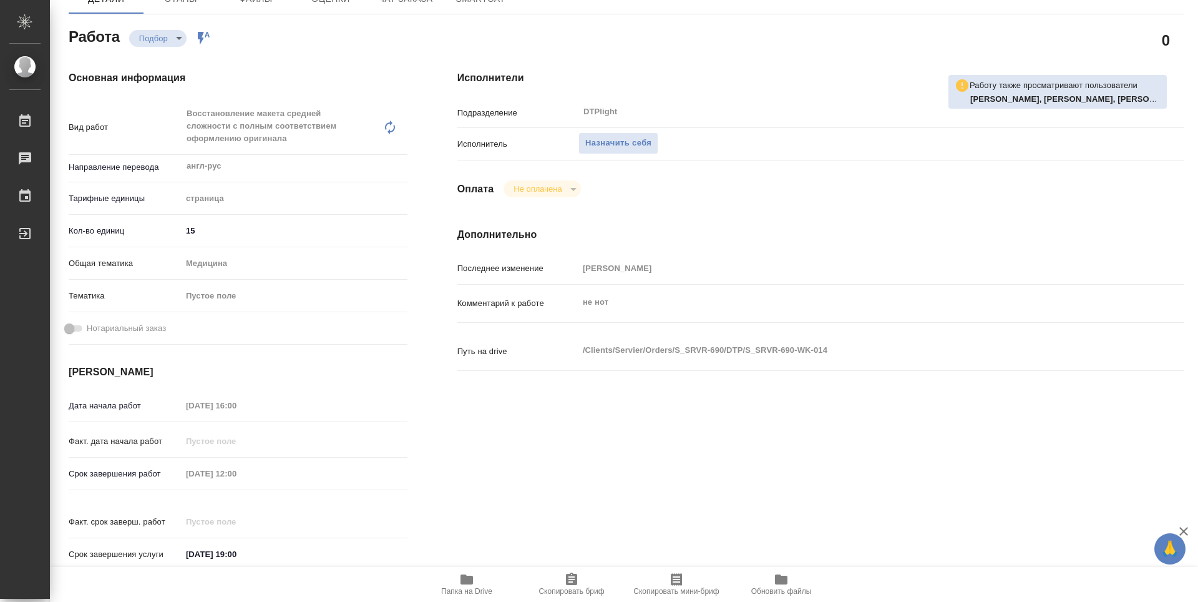
type textarea "x"
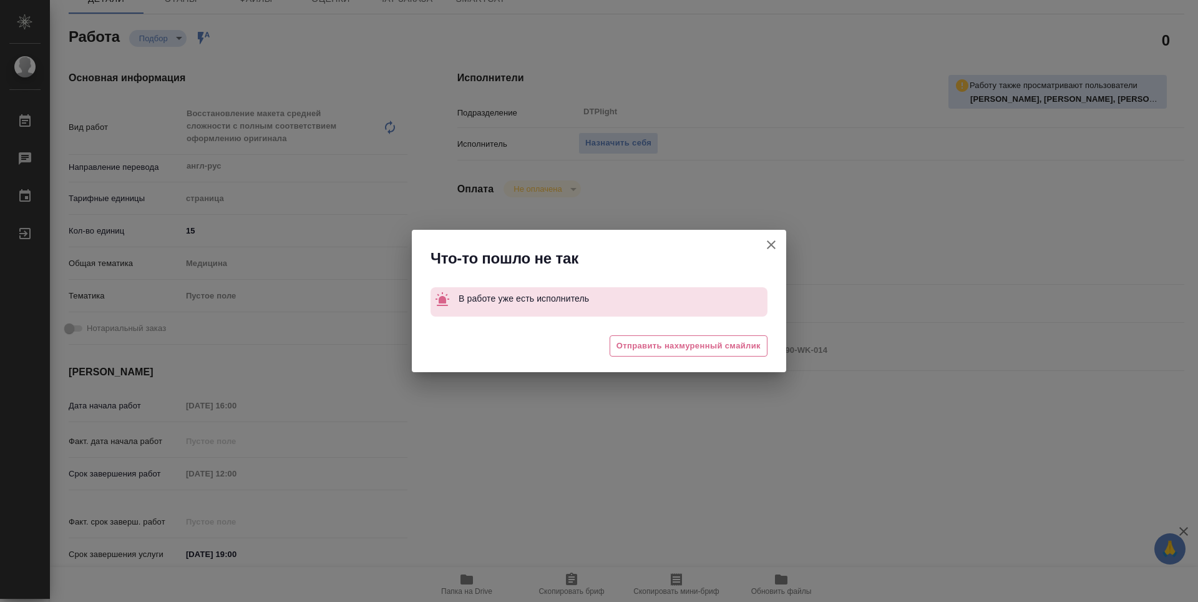
click at [773, 240] on icon "button" at bounding box center [771, 244] width 15 height 15
type textarea "x"
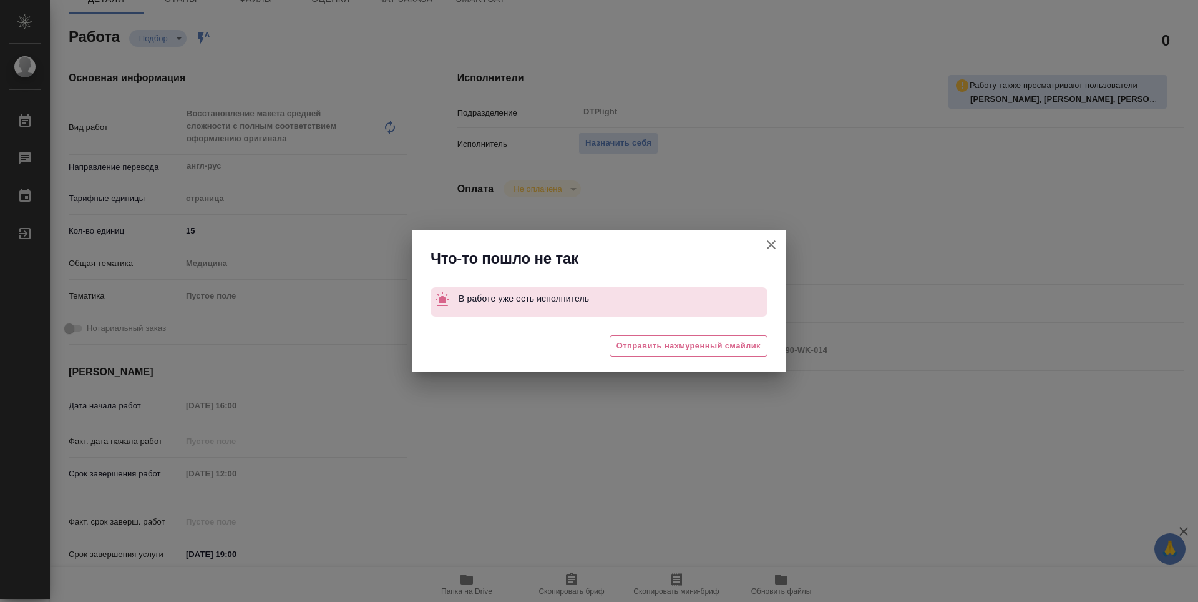
type textarea "x"
